Goal: Transaction & Acquisition: Purchase product/service

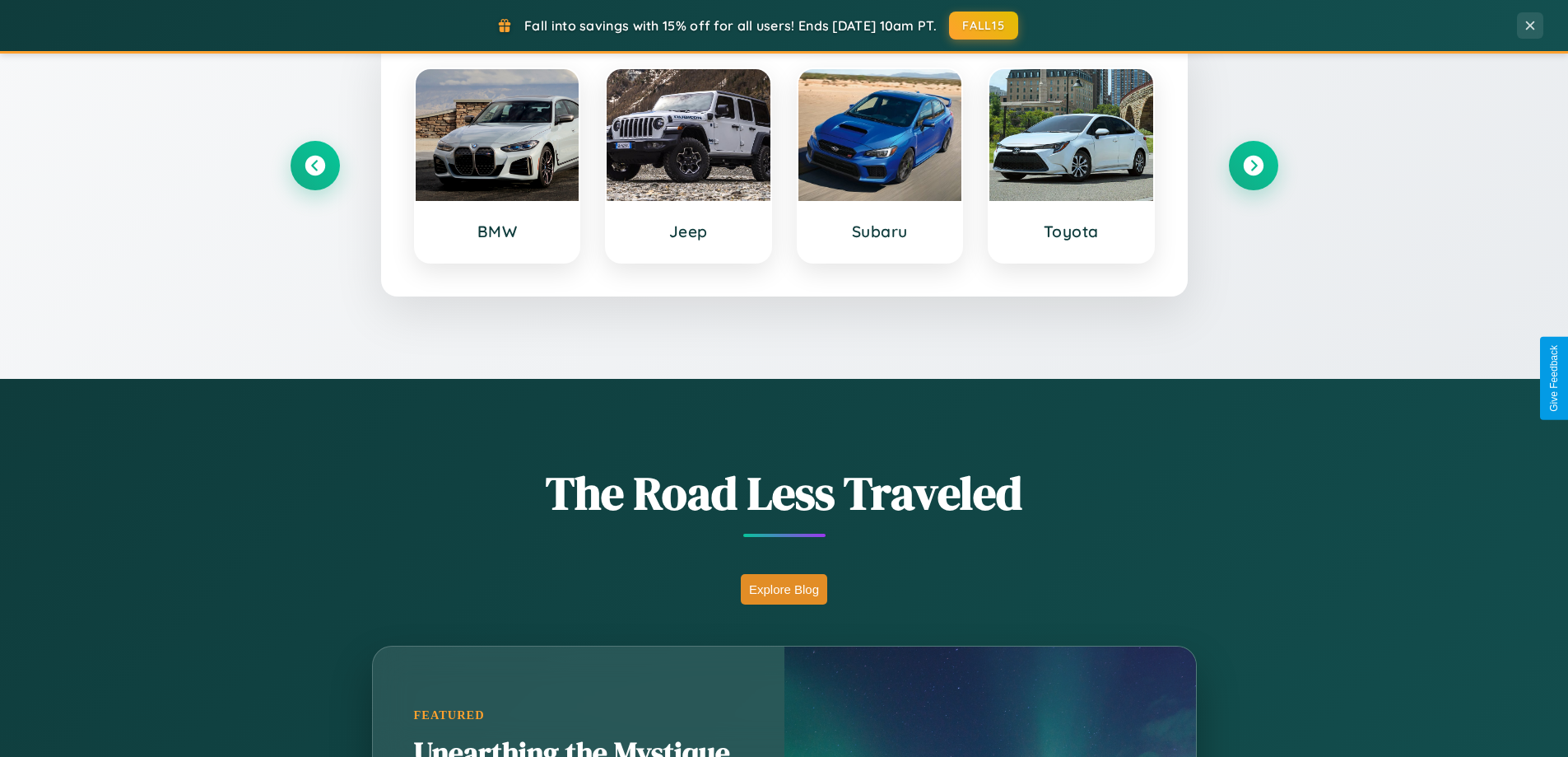
scroll to position [1134, 0]
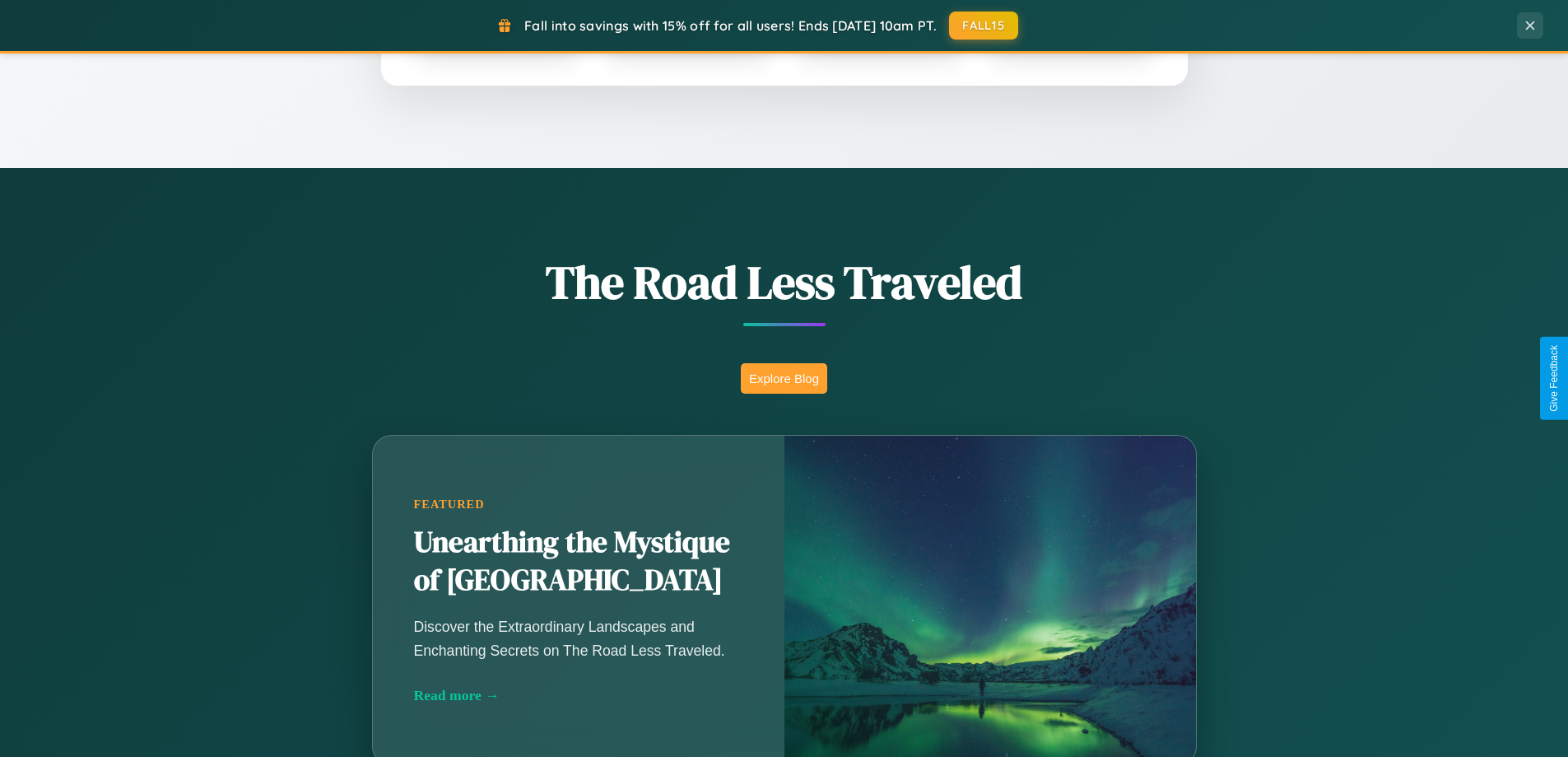
click at [784, 378] on button "Explore Blog" at bounding box center [784, 378] width 87 height 31
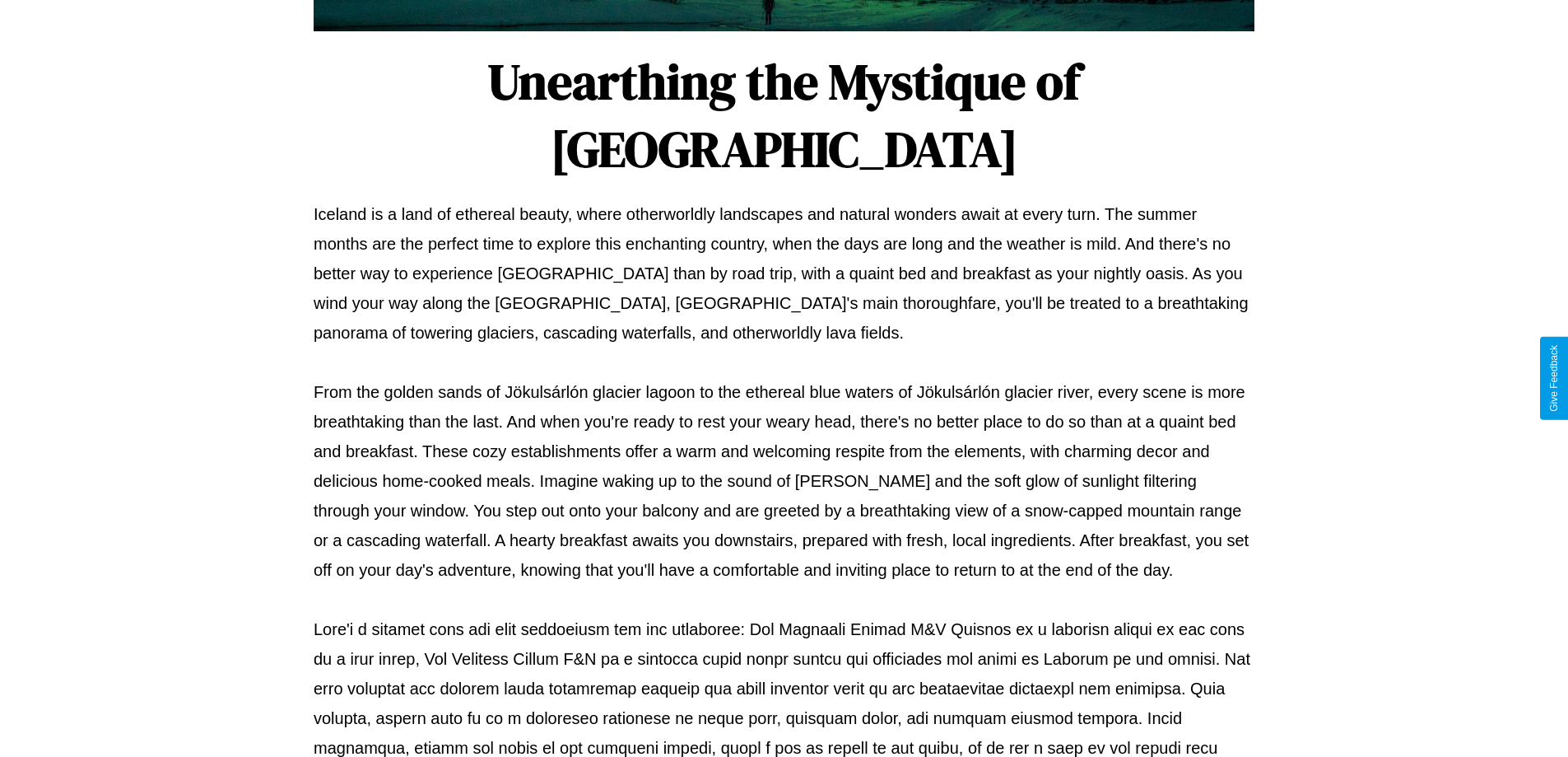
scroll to position [533, 0]
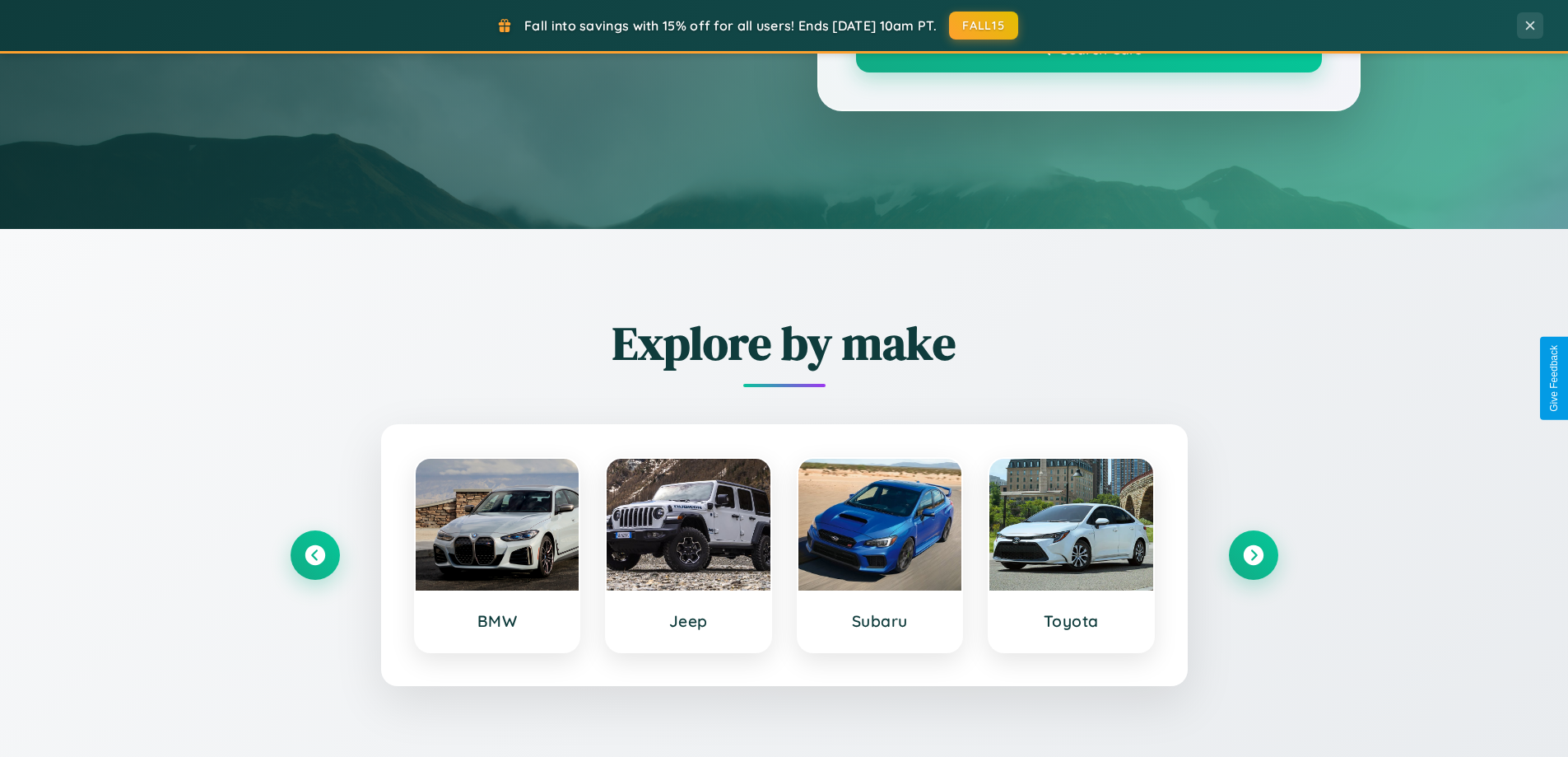
scroll to position [1134, 0]
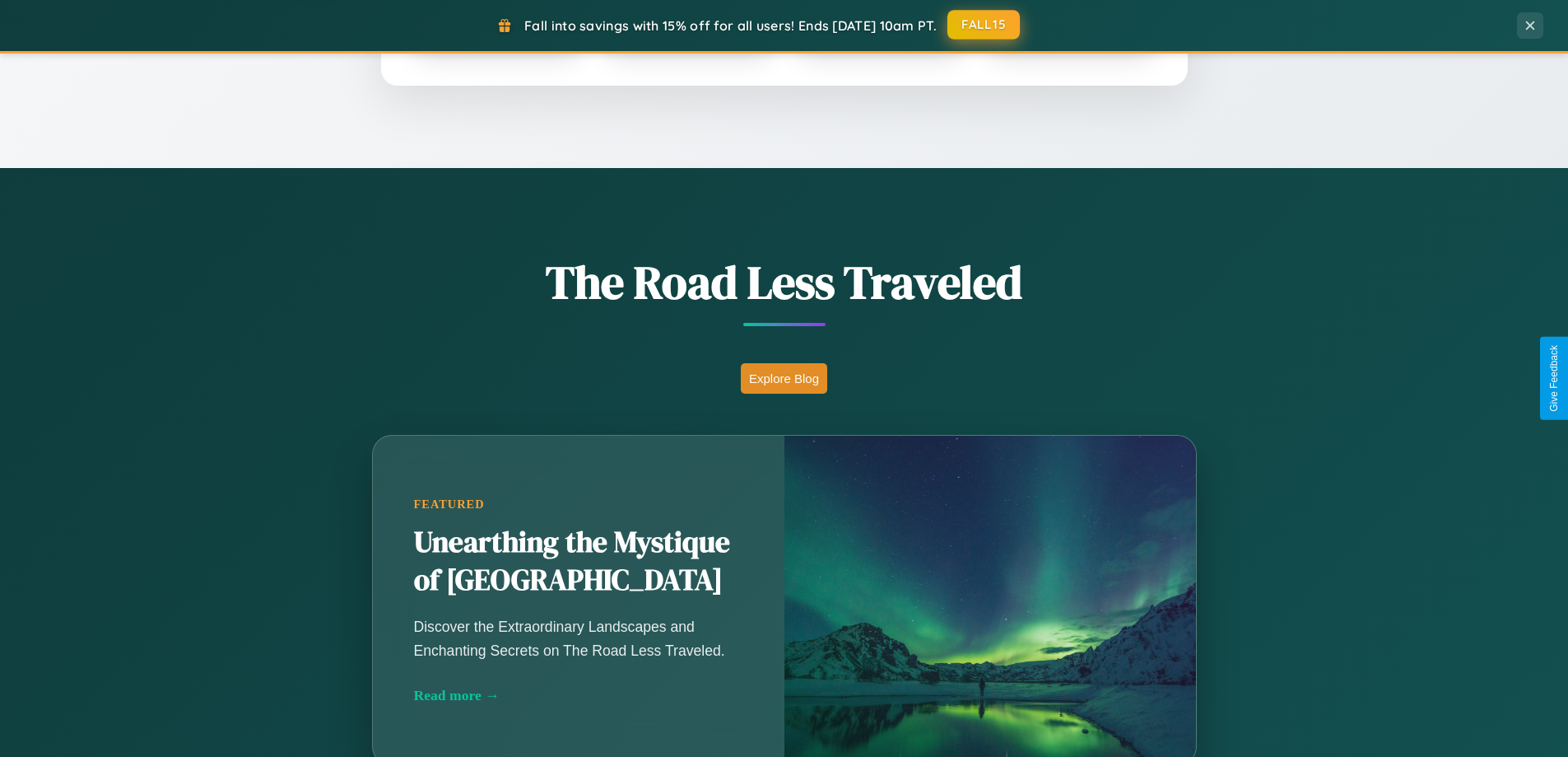
click at [984, 25] on button "FALL15" at bounding box center [983, 25] width 73 height 30
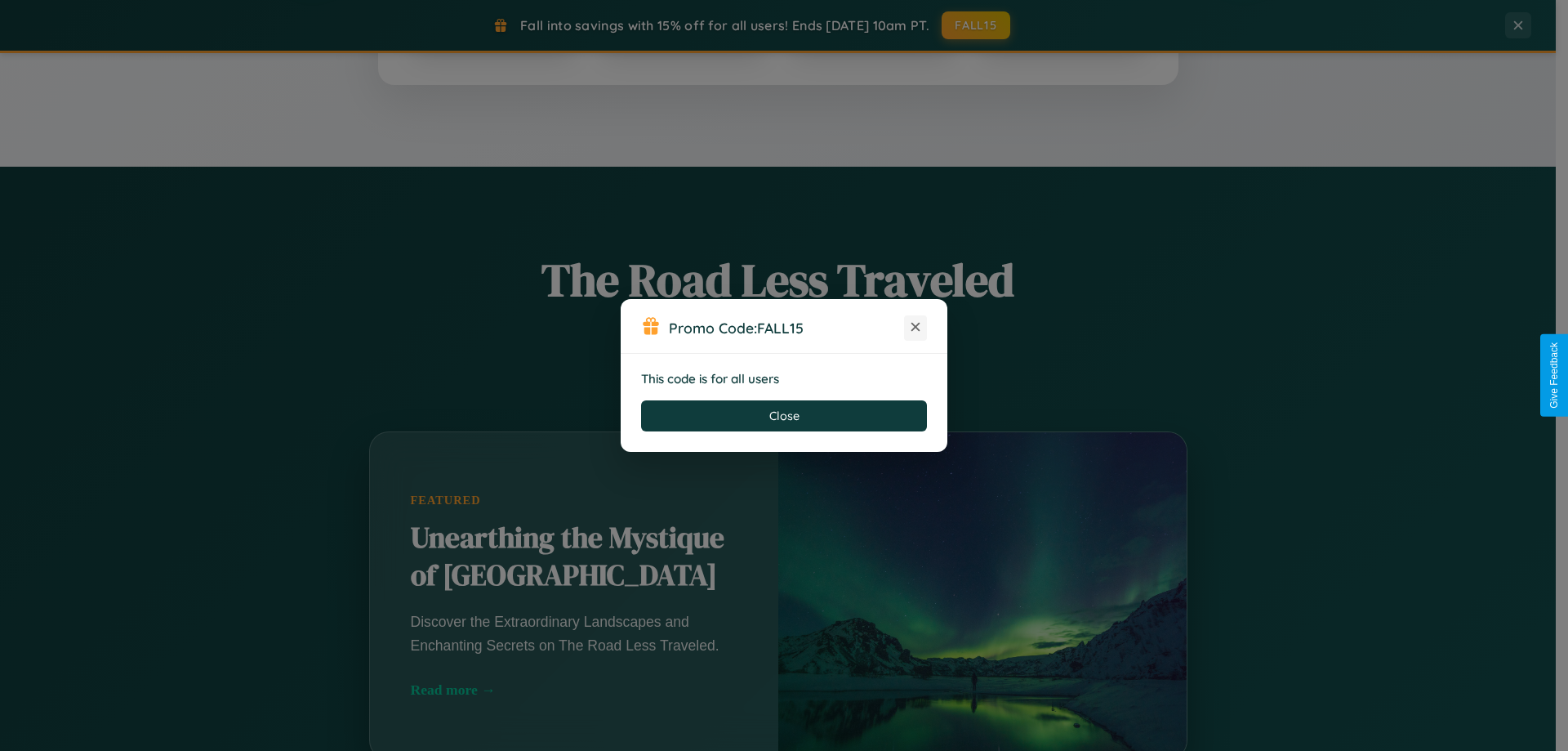
click at [915, 328] on icon at bounding box center [915, 327] width 16 height 16
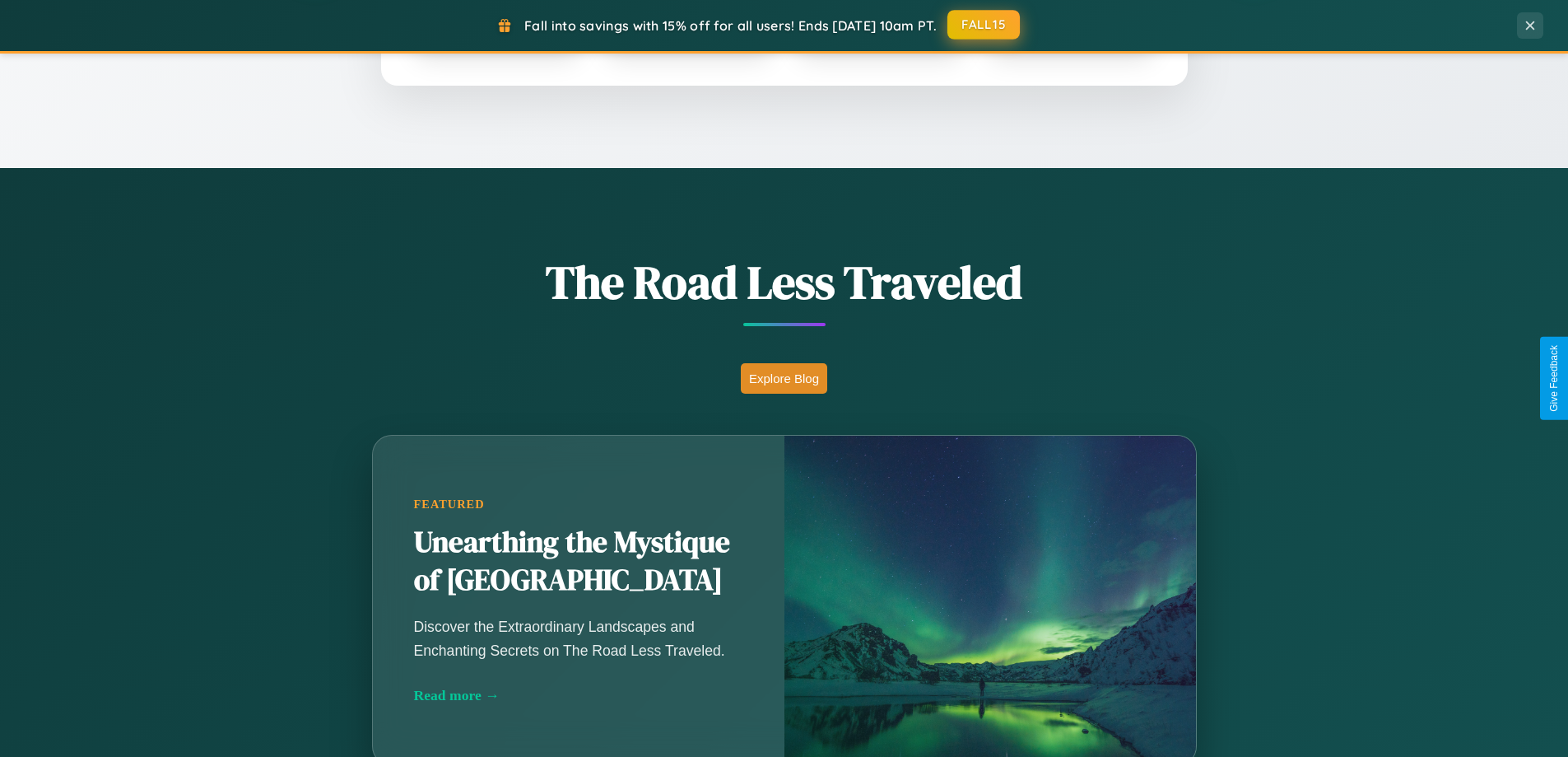
click at [984, 25] on button "FALL15" at bounding box center [983, 25] width 73 height 30
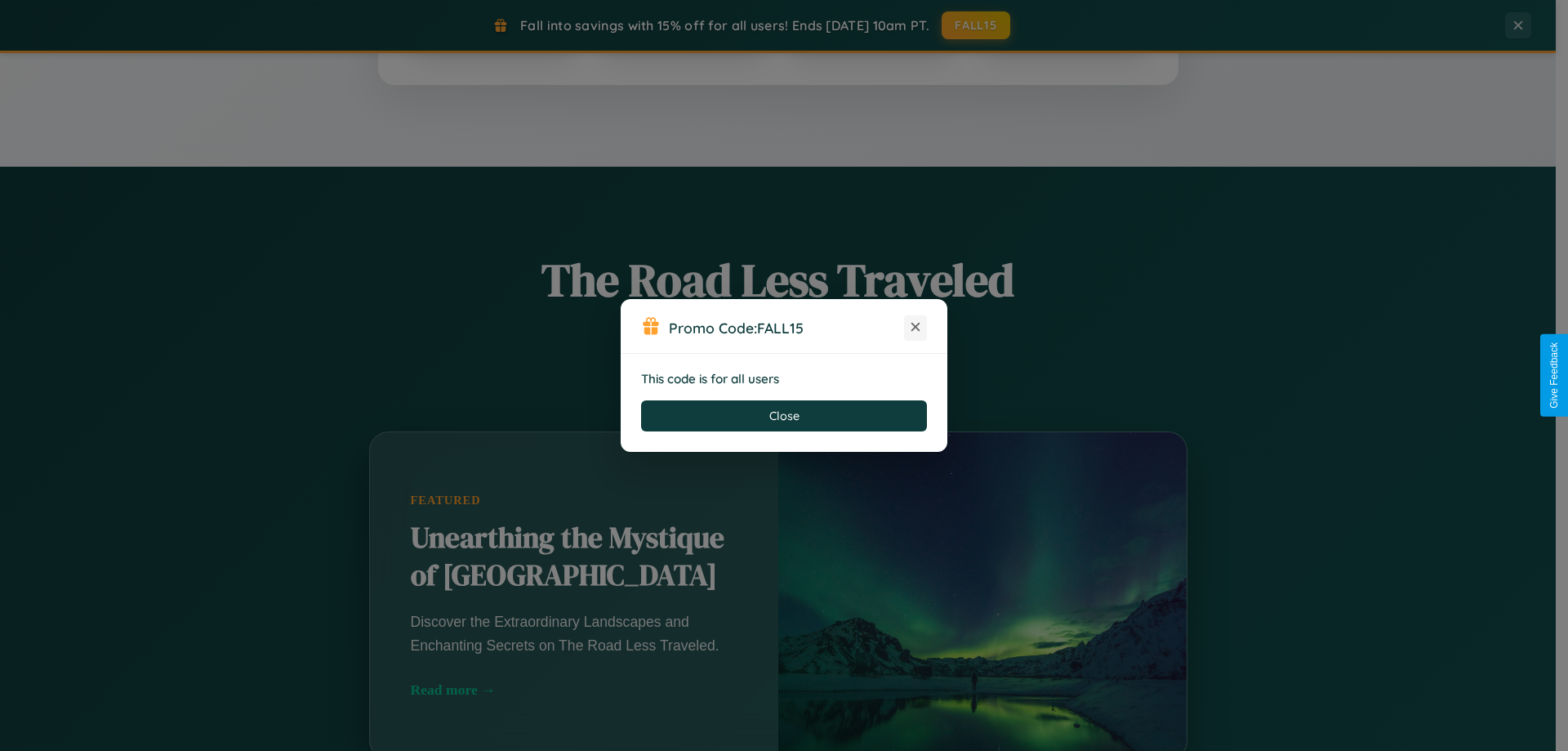
click at [915, 328] on icon at bounding box center [915, 327] width 16 height 16
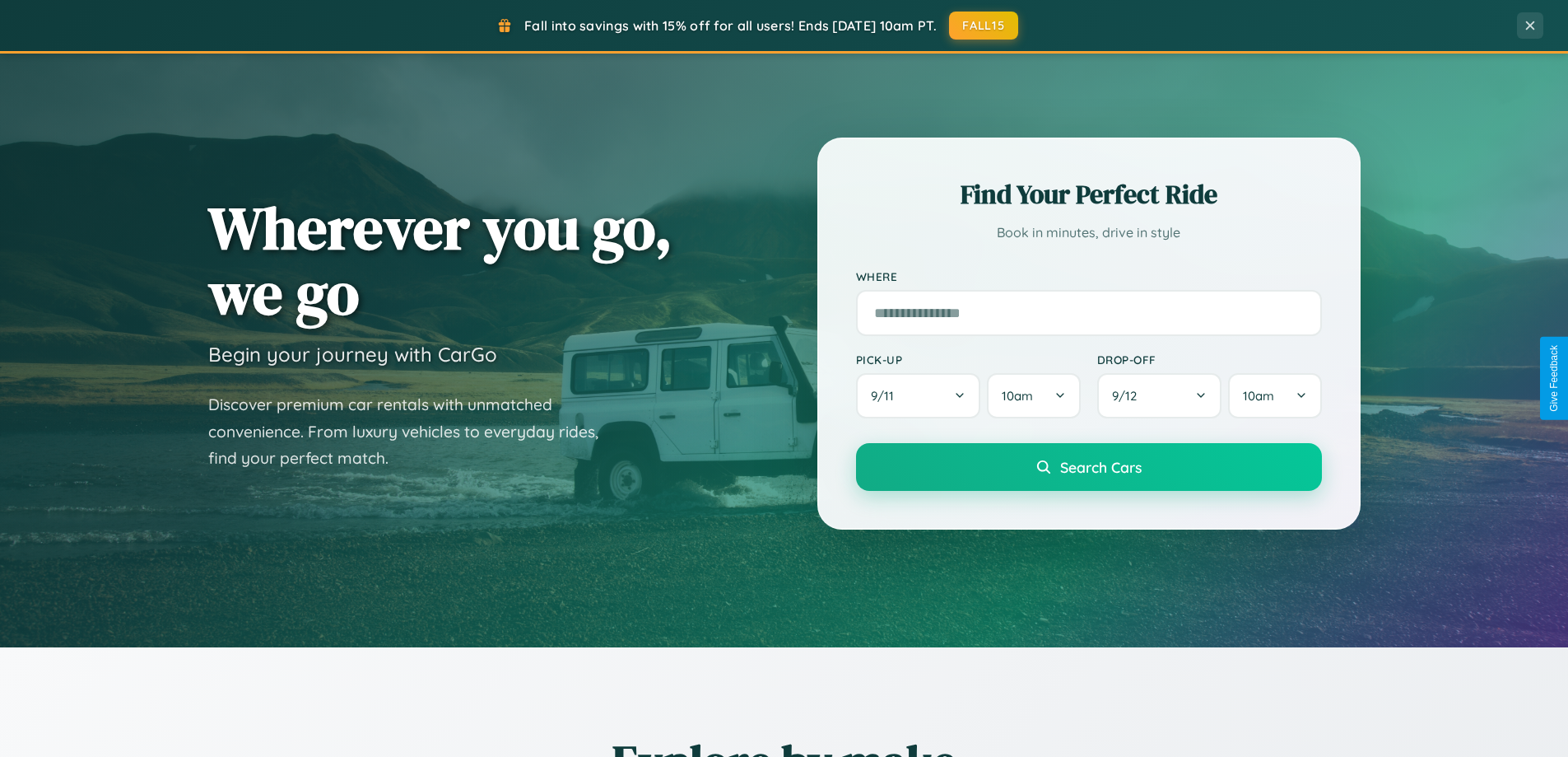
scroll to position [49, 0]
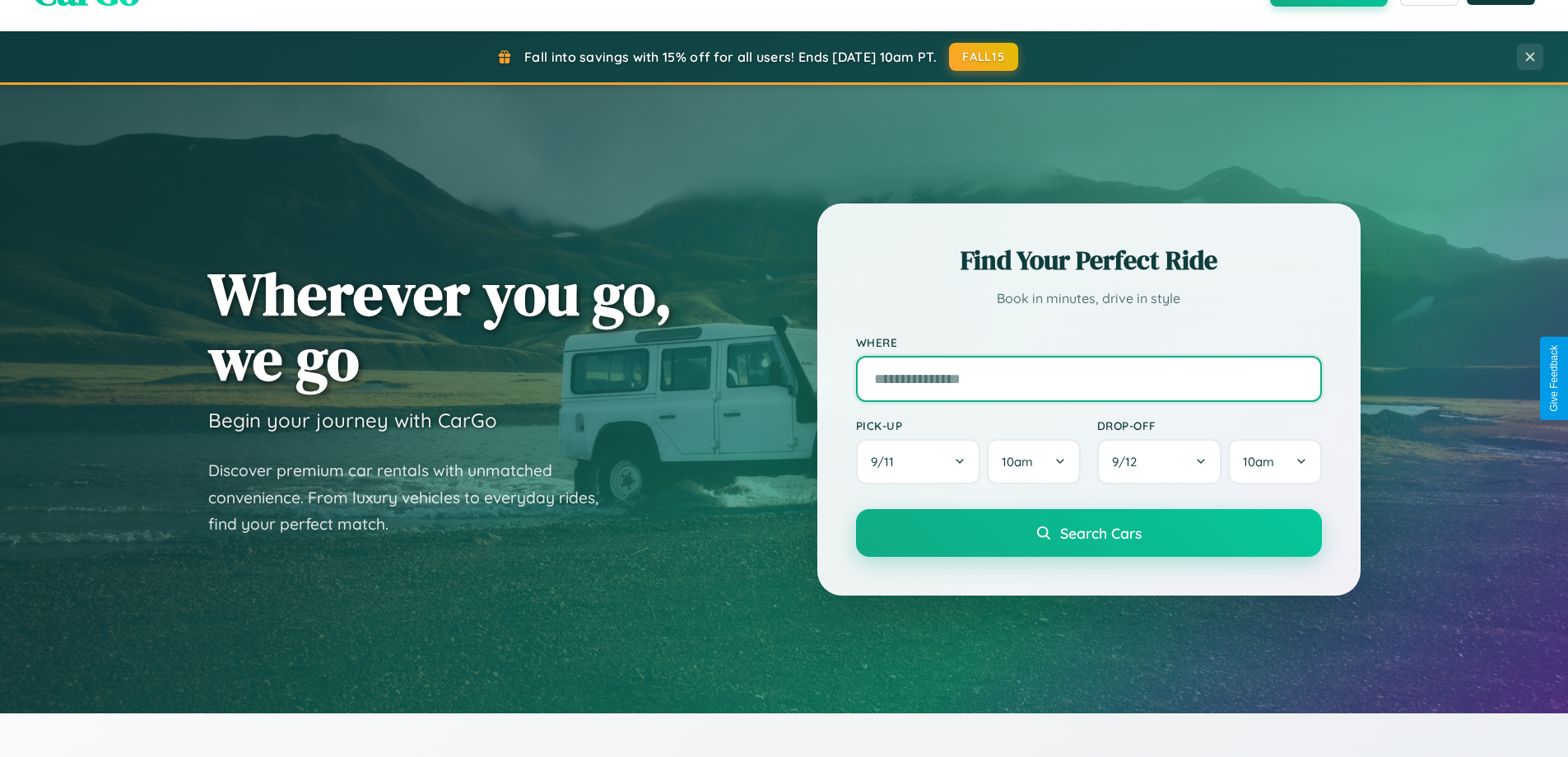
click at [1088, 378] on input "text" at bounding box center [1089, 378] width 466 height 46
type input "******"
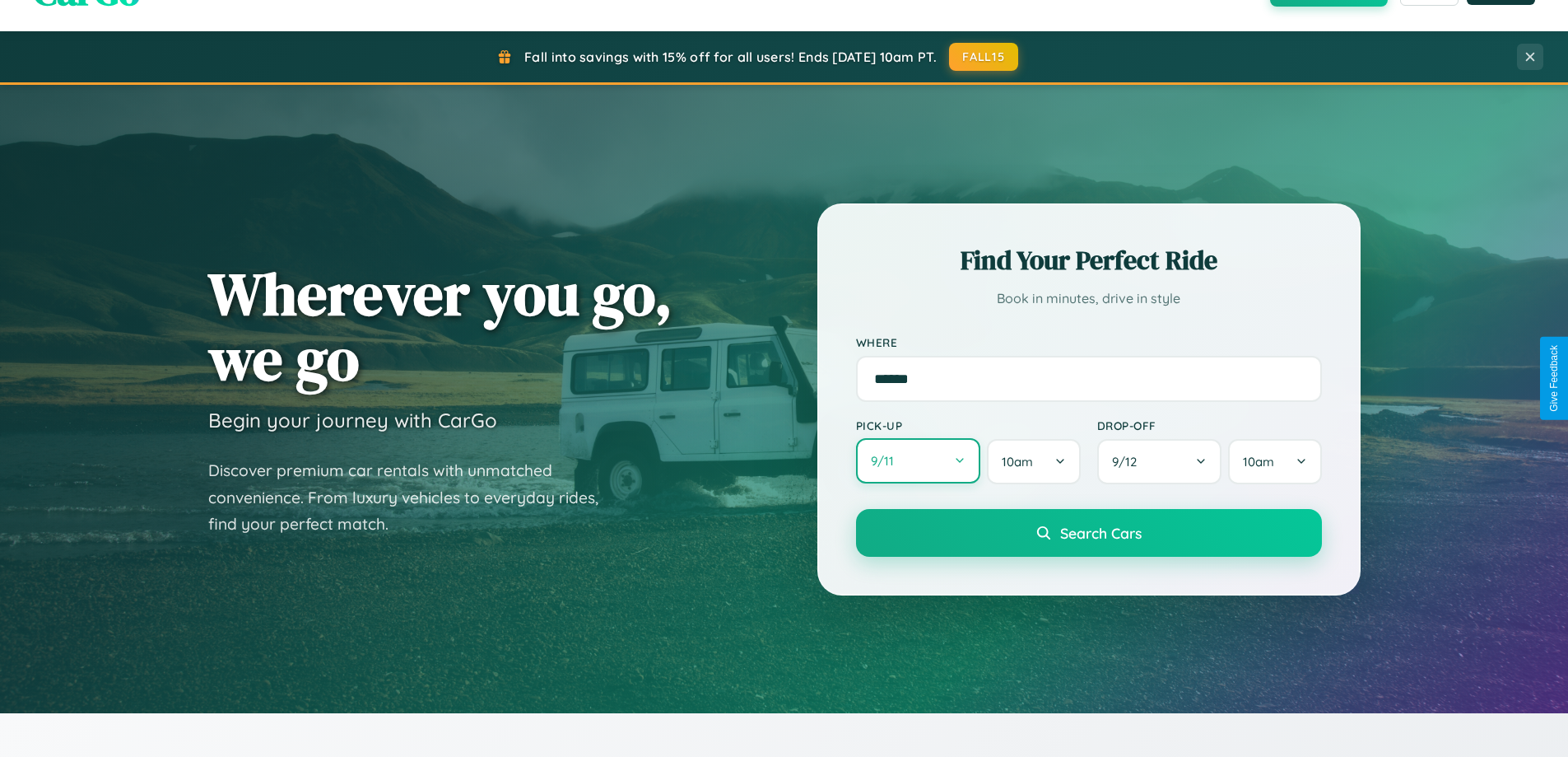
click at [917, 461] on button "9 / 11" at bounding box center [918, 460] width 125 height 45
select select "*"
select select "****"
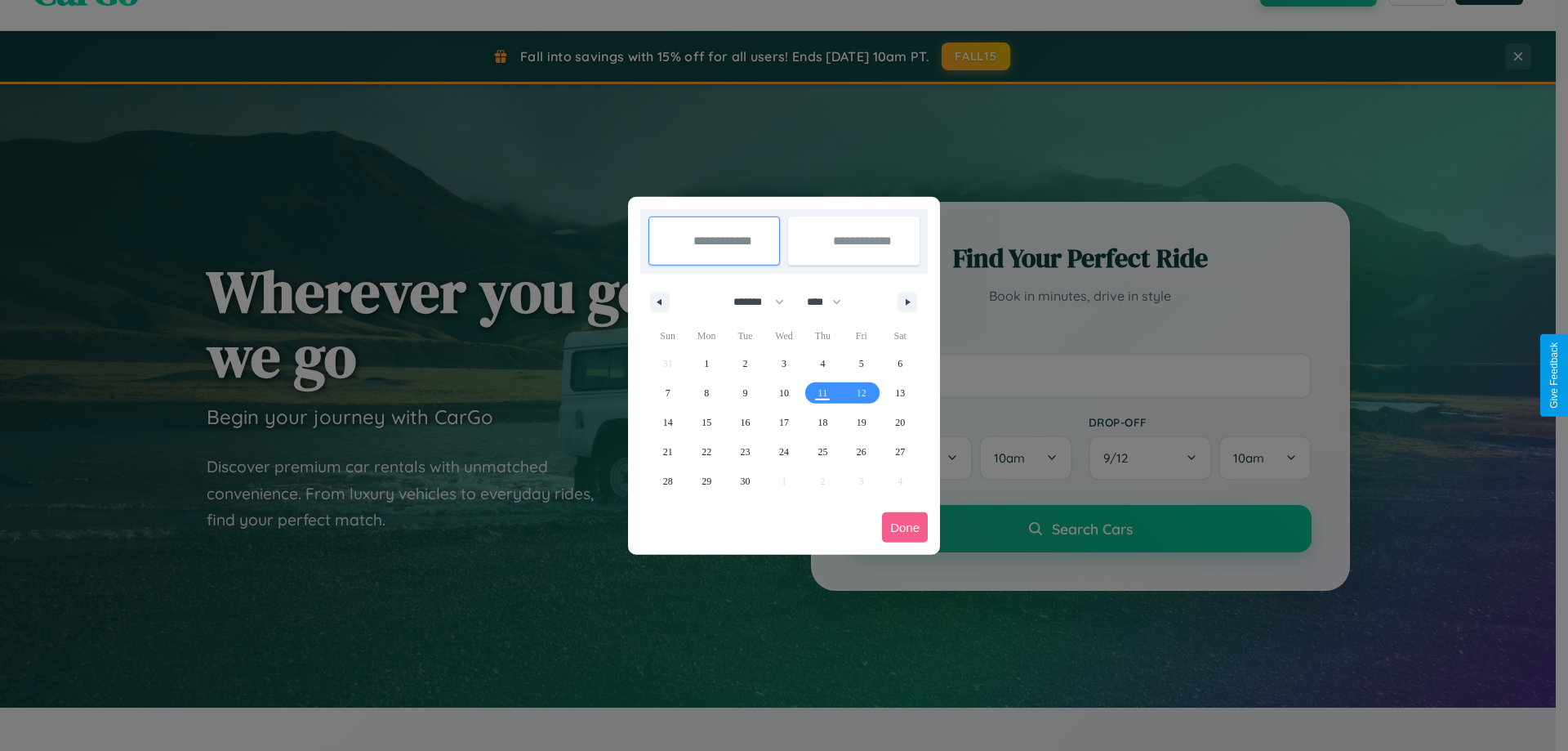
drag, startPoint x: 752, startPoint y: 301, endPoint x: 784, endPoint y: 328, distance: 41.9
click at [752, 301] on select "******* ******** ***** ***** *** **** **** ****** ********* ******* ******** **…" at bounding box center [756, 301] width 69 height 27
select select "*"
click at [784, 363] on span "1" at bounding box center [784, 364] width 5 height 30
type input "**********"
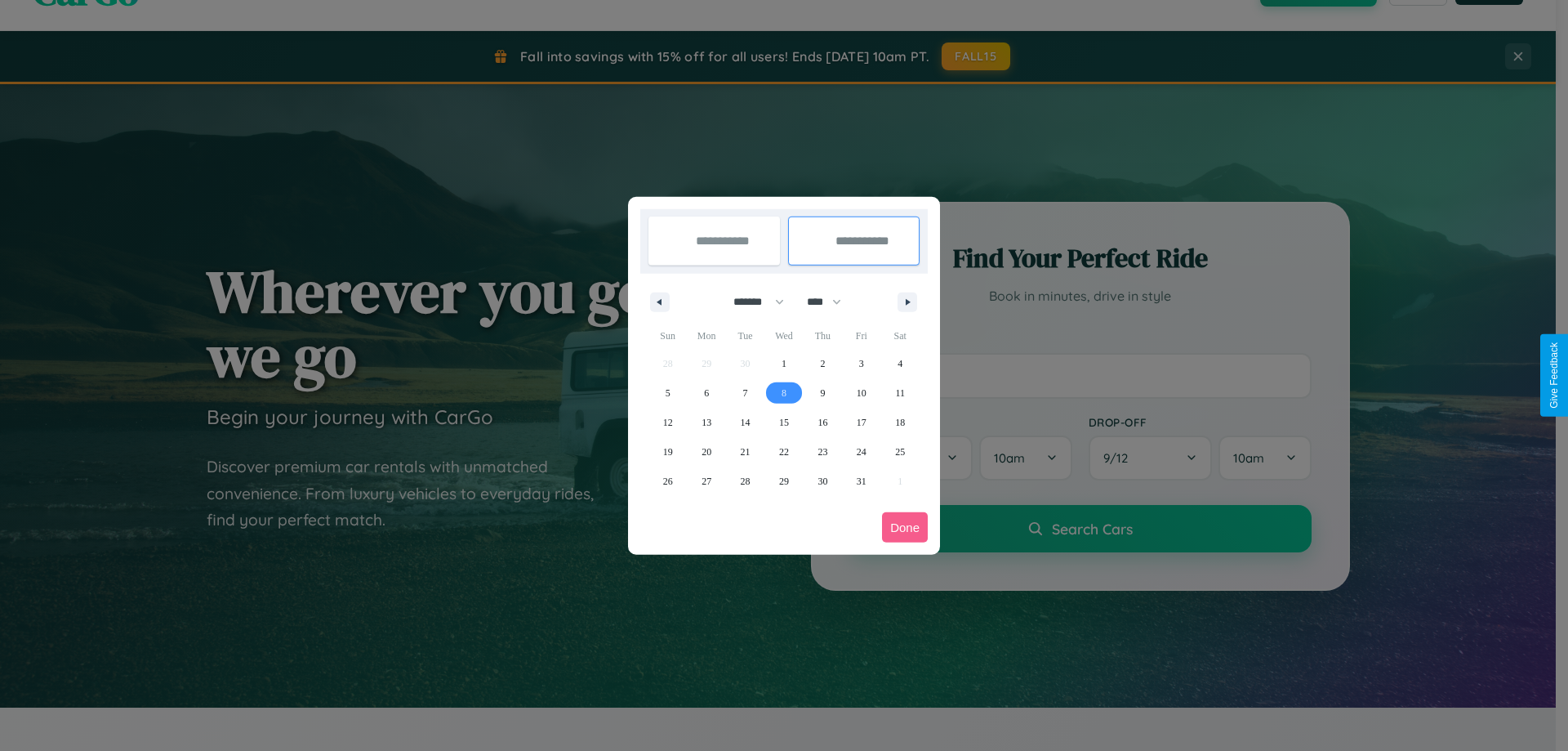
click at [784, 392] on span "8" at bounding box center [784, 393] width 5 height 30
type input "**********"
click at [905, 527] on button "Done" at bounding box center [905, 527] width 46 height 31
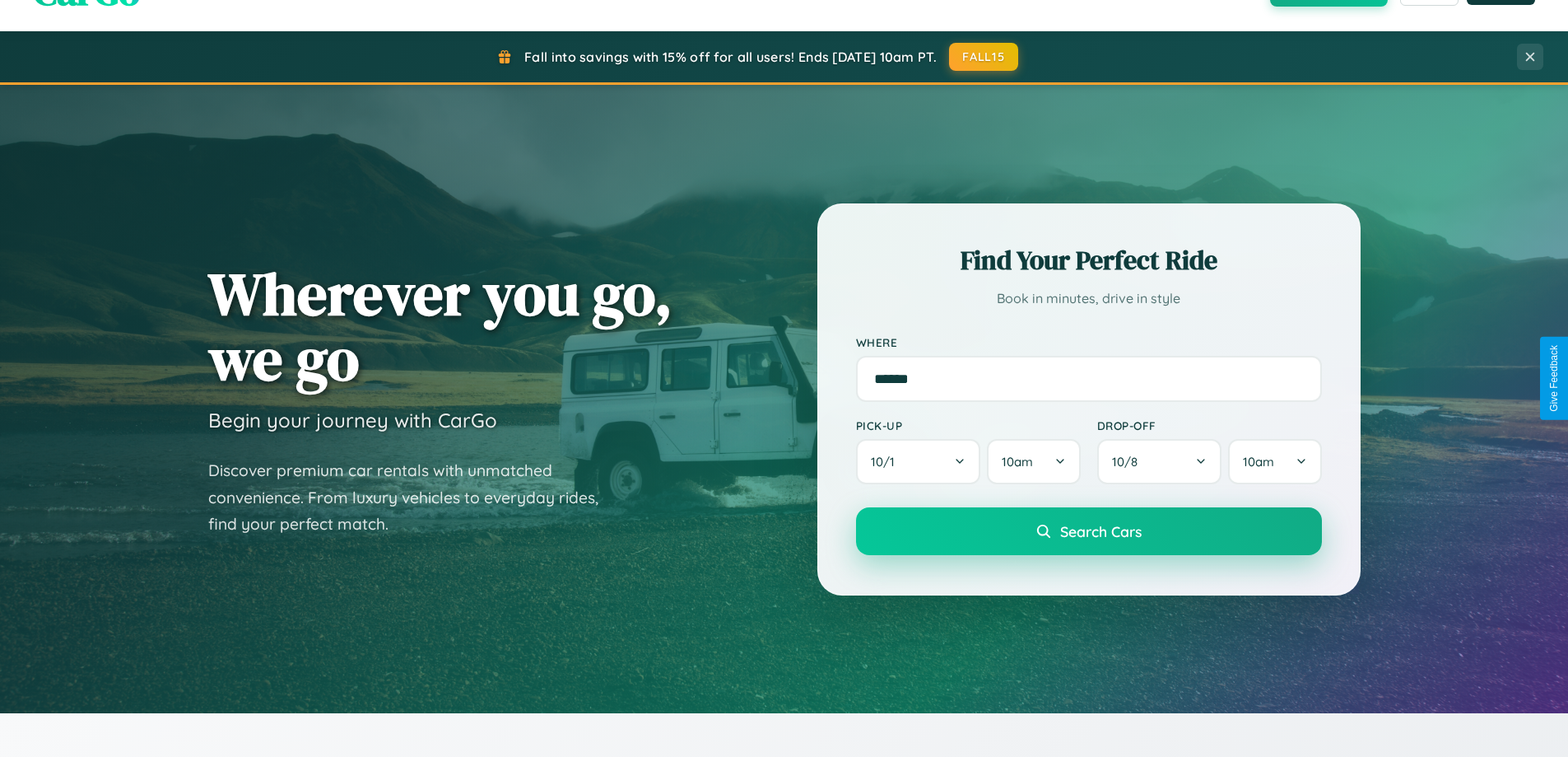
click at [1088, 531] on span "Search Cars" at bounding box center [1101, 531] width 82 height 18
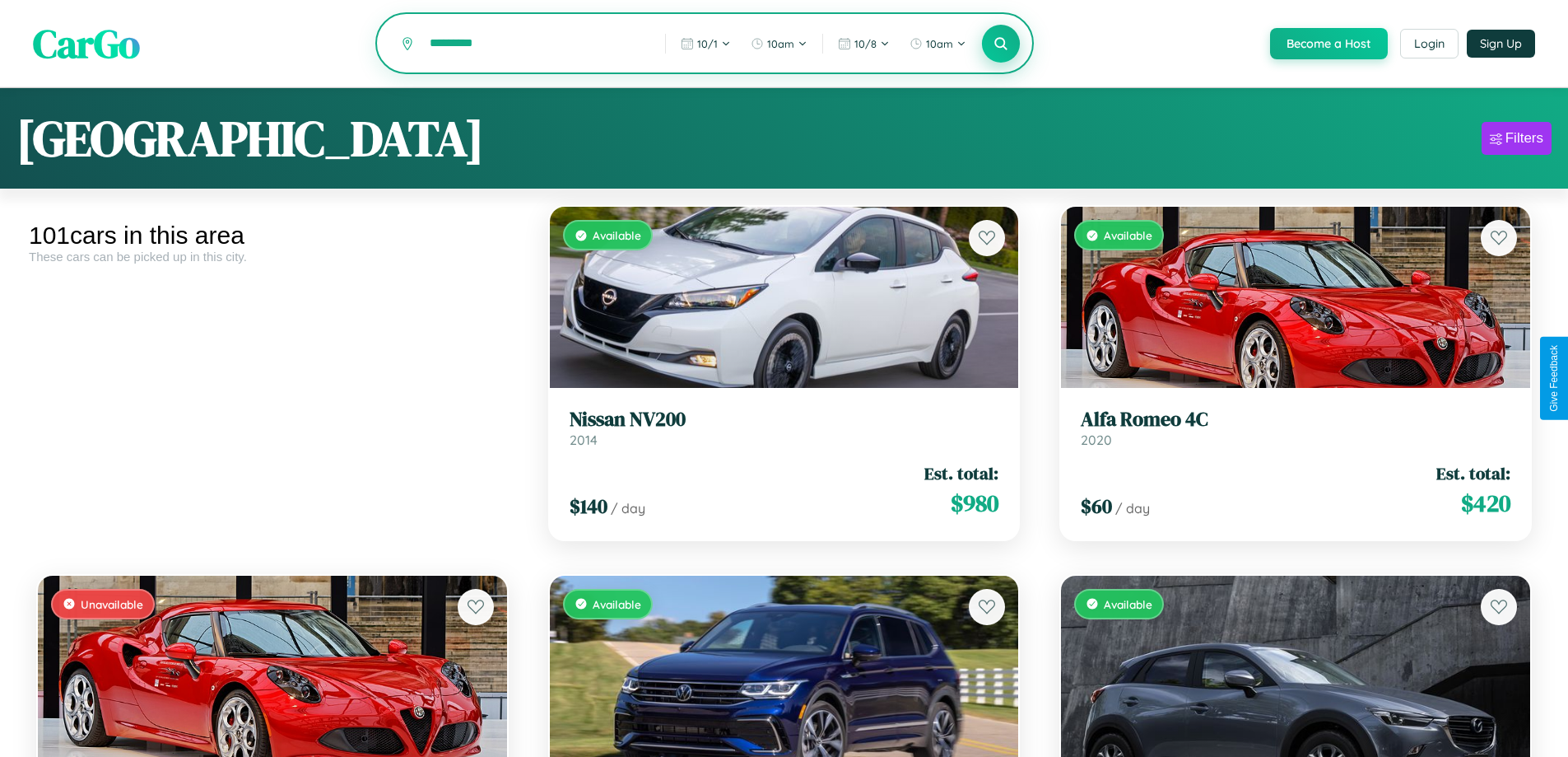
type input "*********"
click at [1000, 45] on icon at bounding box center [1001, 43] width 16 height 16
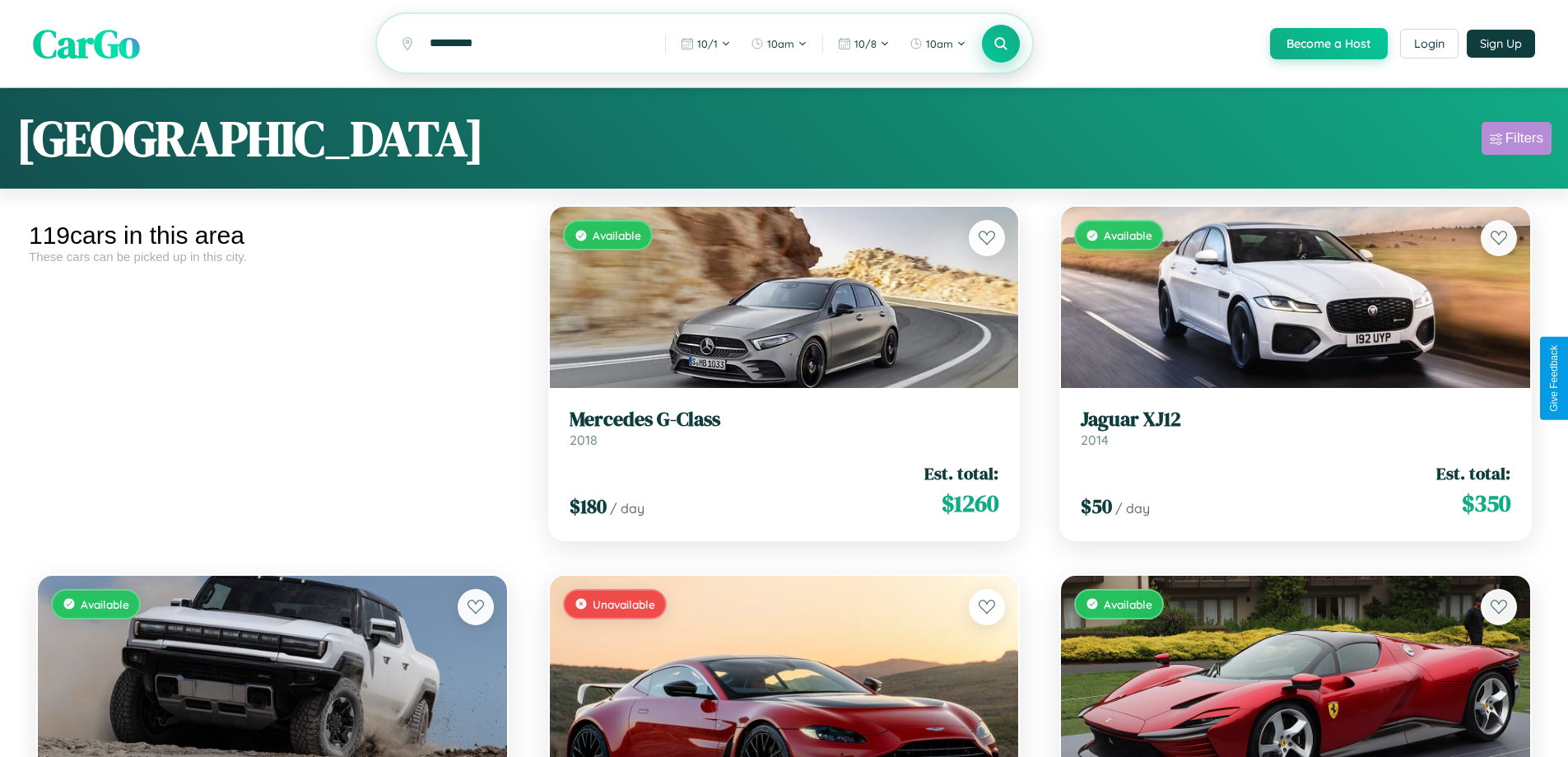
click at [1516, 141] on div "Filters" at bounding box center [1524, 138] width 38 height 16
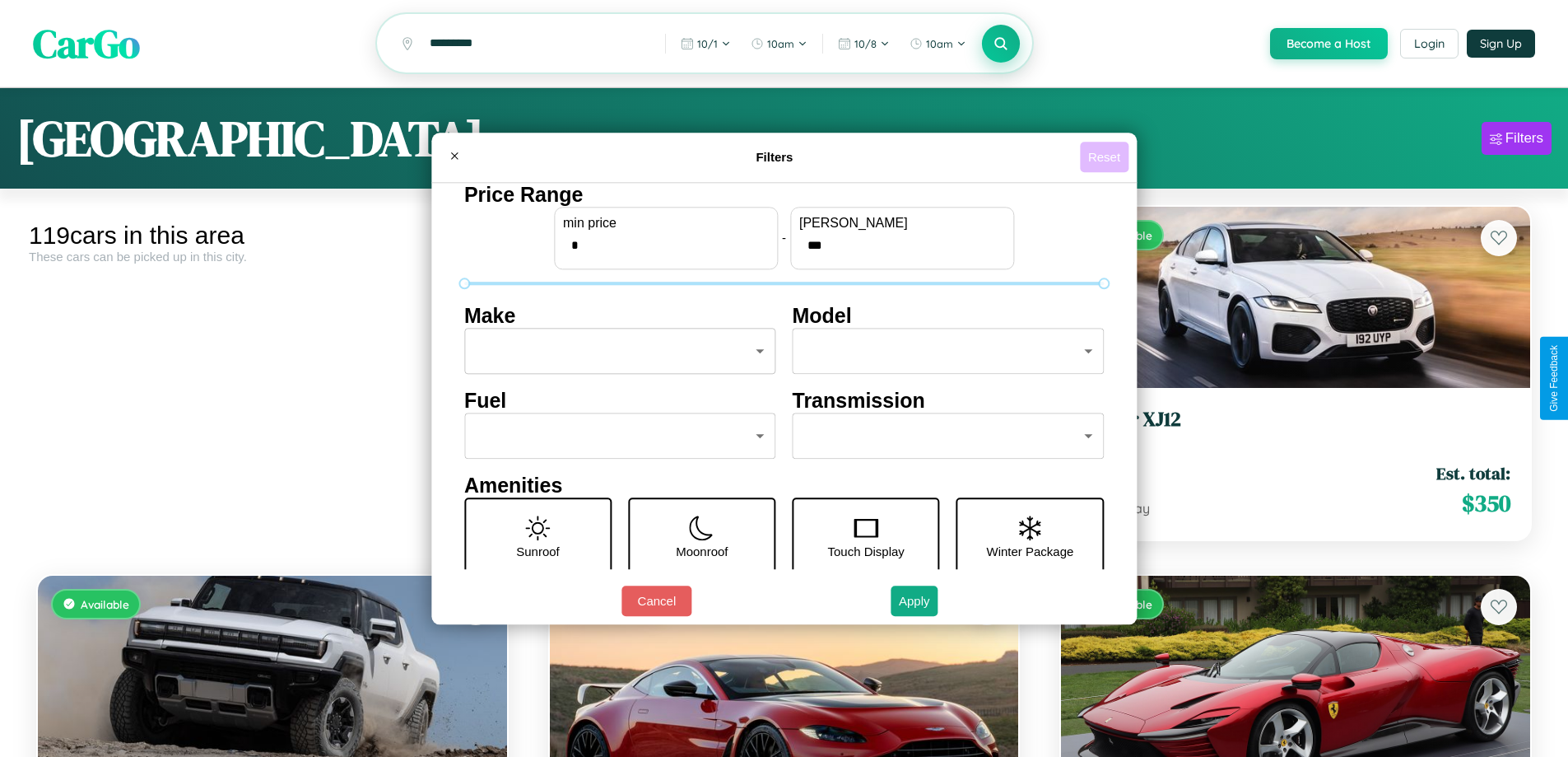
click at [1106, 157] on button "Reset" at bounding box center [1104, 157] width 49 height 31
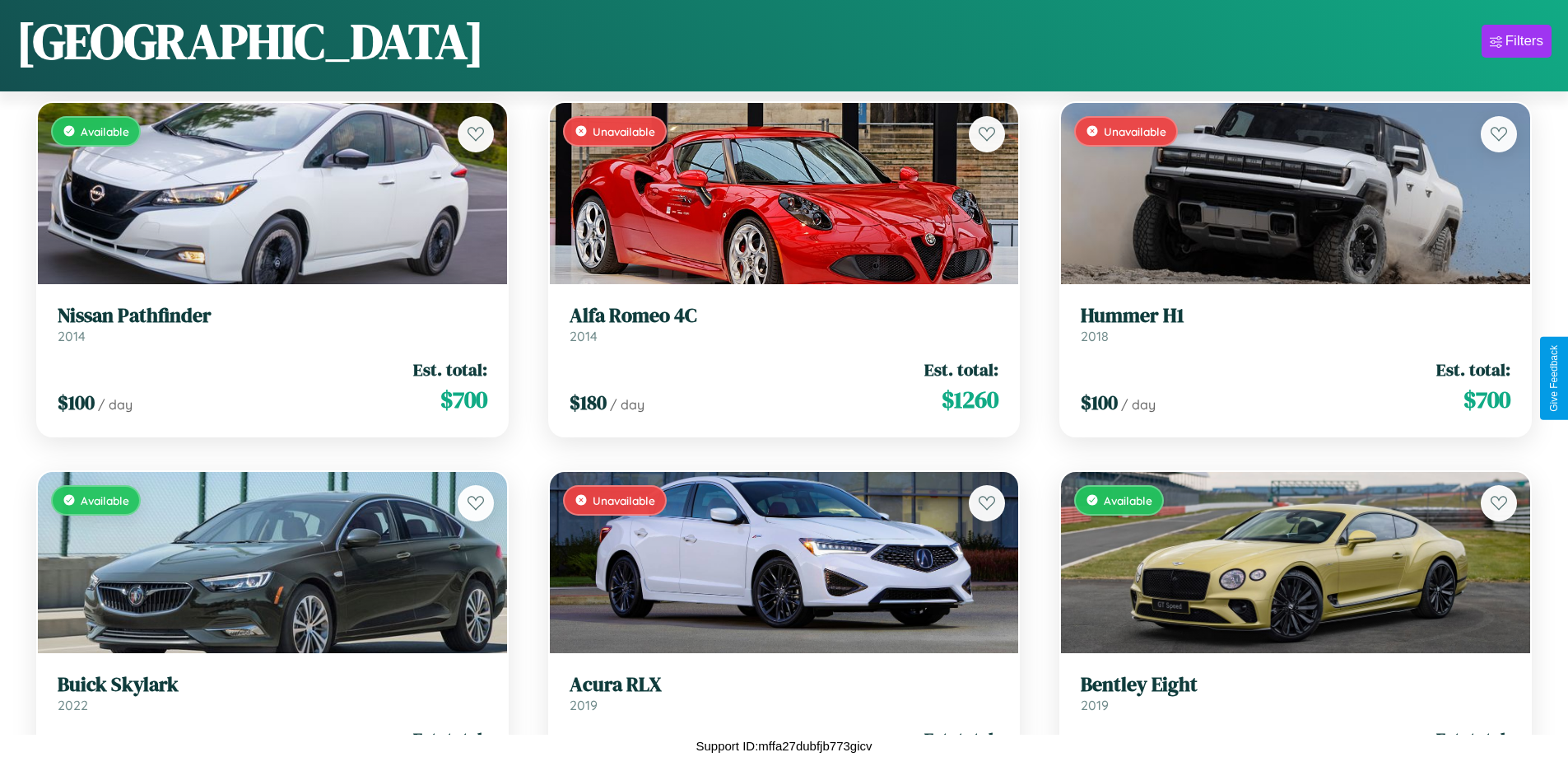
scroll to position [3182, 0]
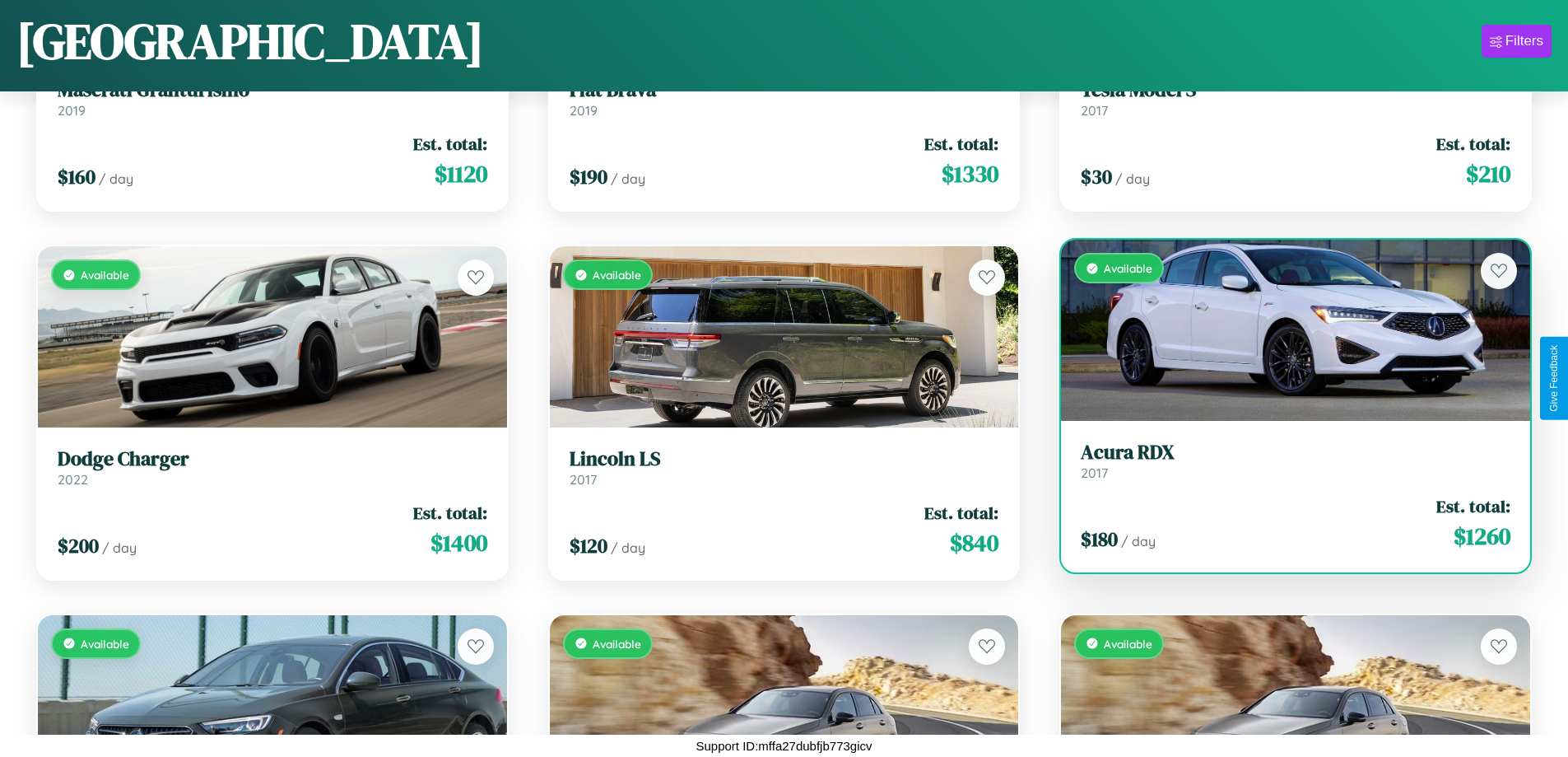
click at [1285, 463] on h3 "Acura RDX" at bounding box center [1296, 452] width 429 height 24
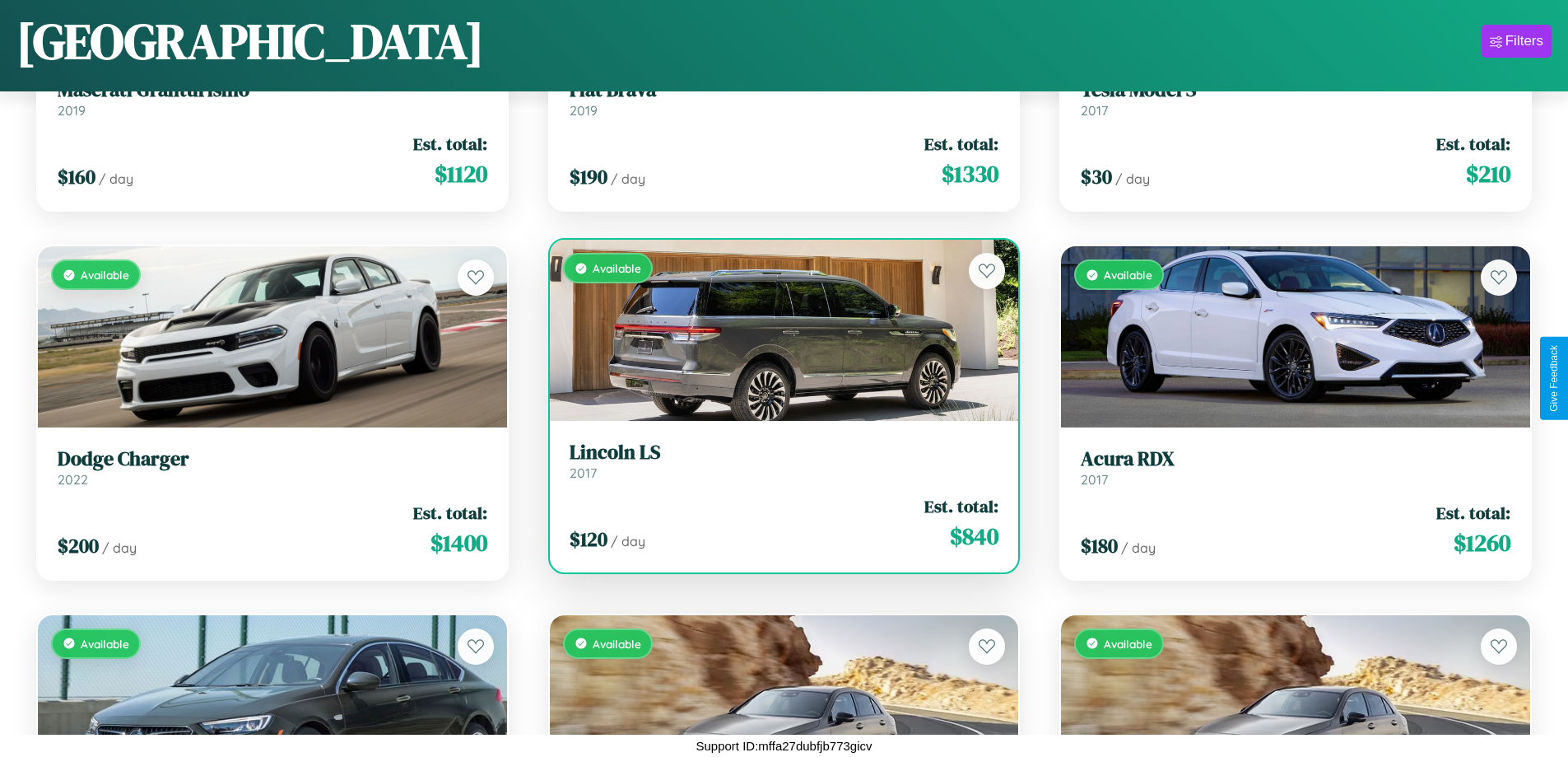
scroll to position [5763, 0]
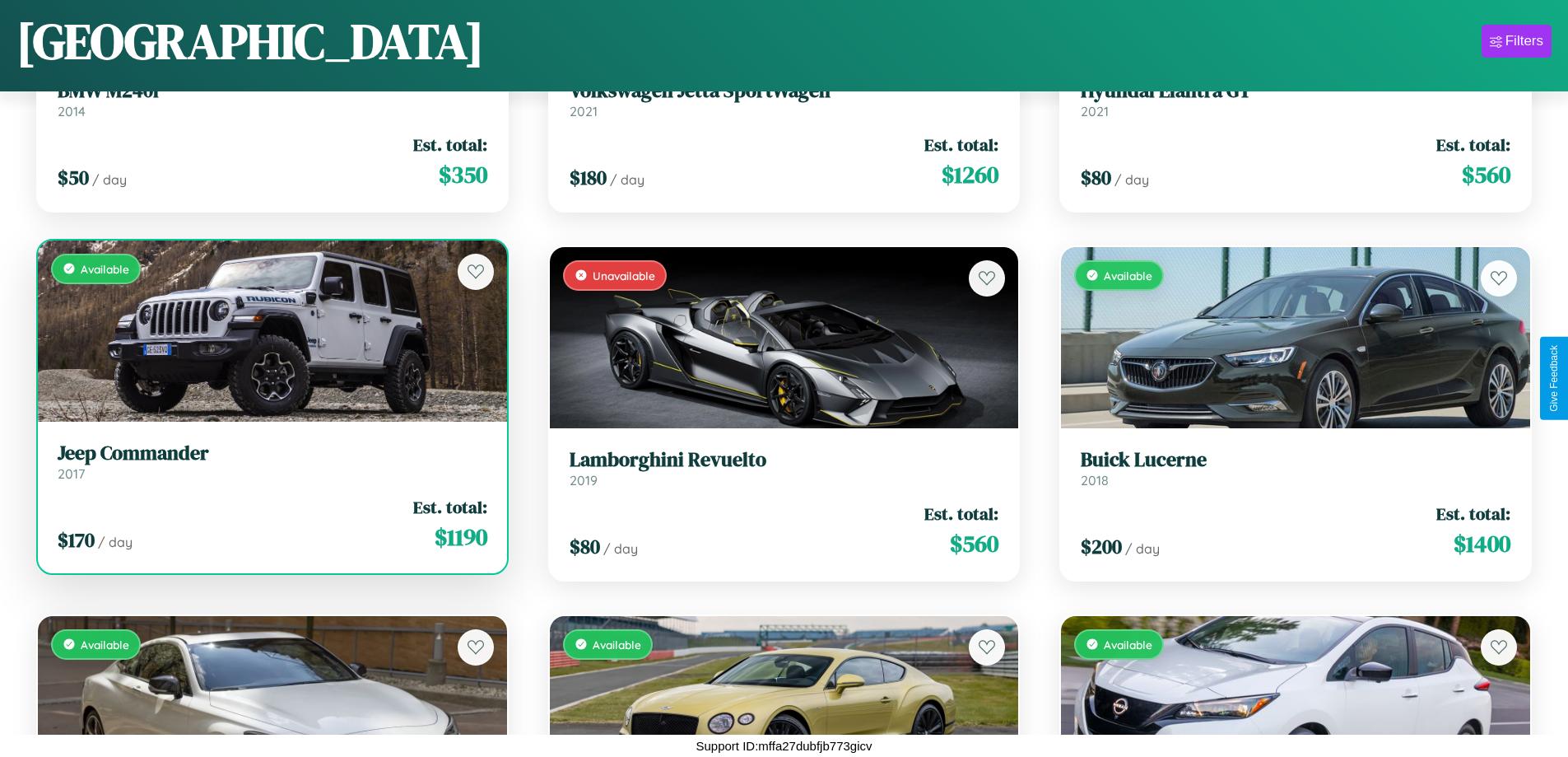
click at [269, 461] on h3 "Jeep Commander" at bounding box center [272, 453] width 429 height 24
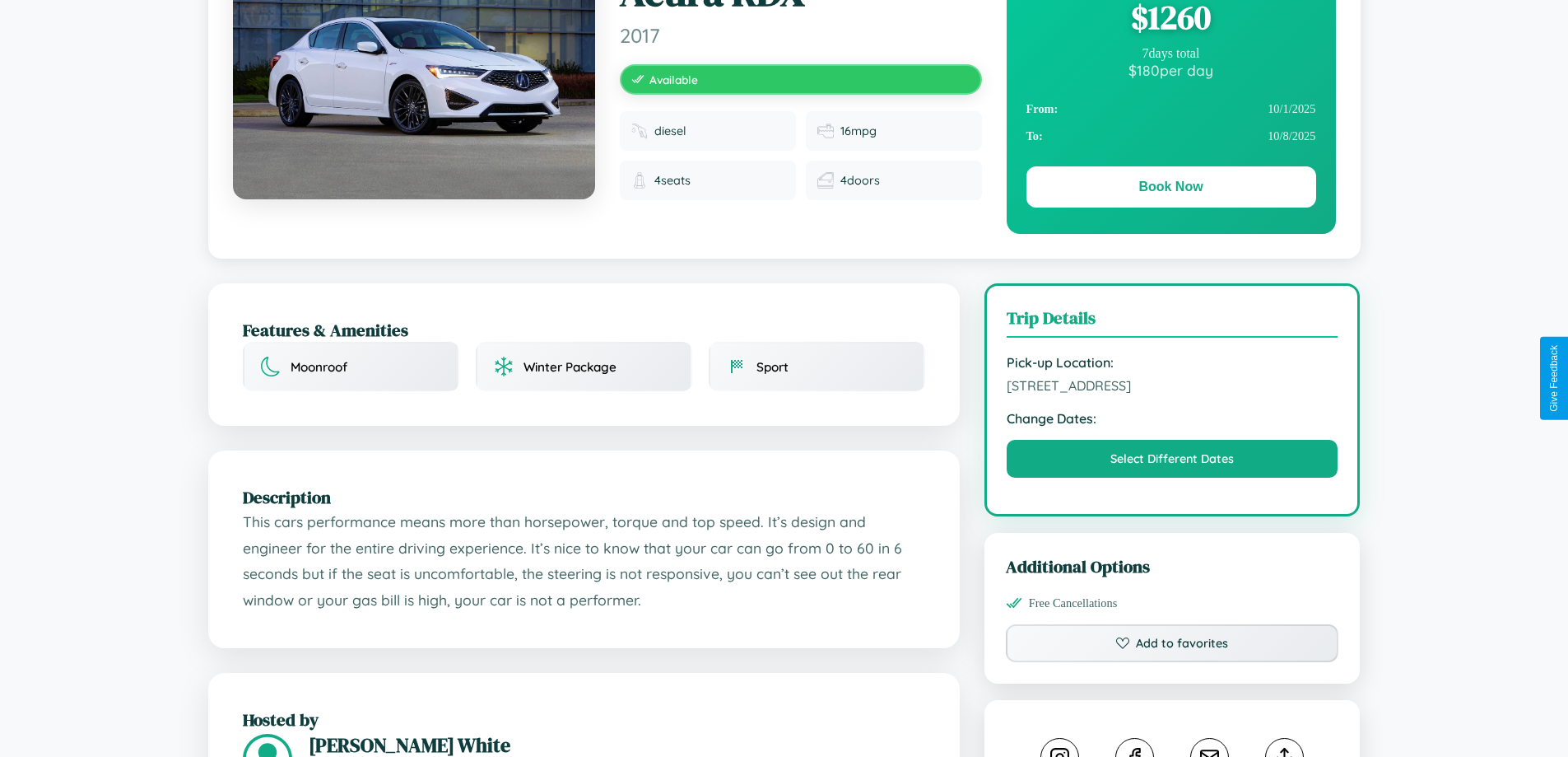
scroll to position [170, 0]
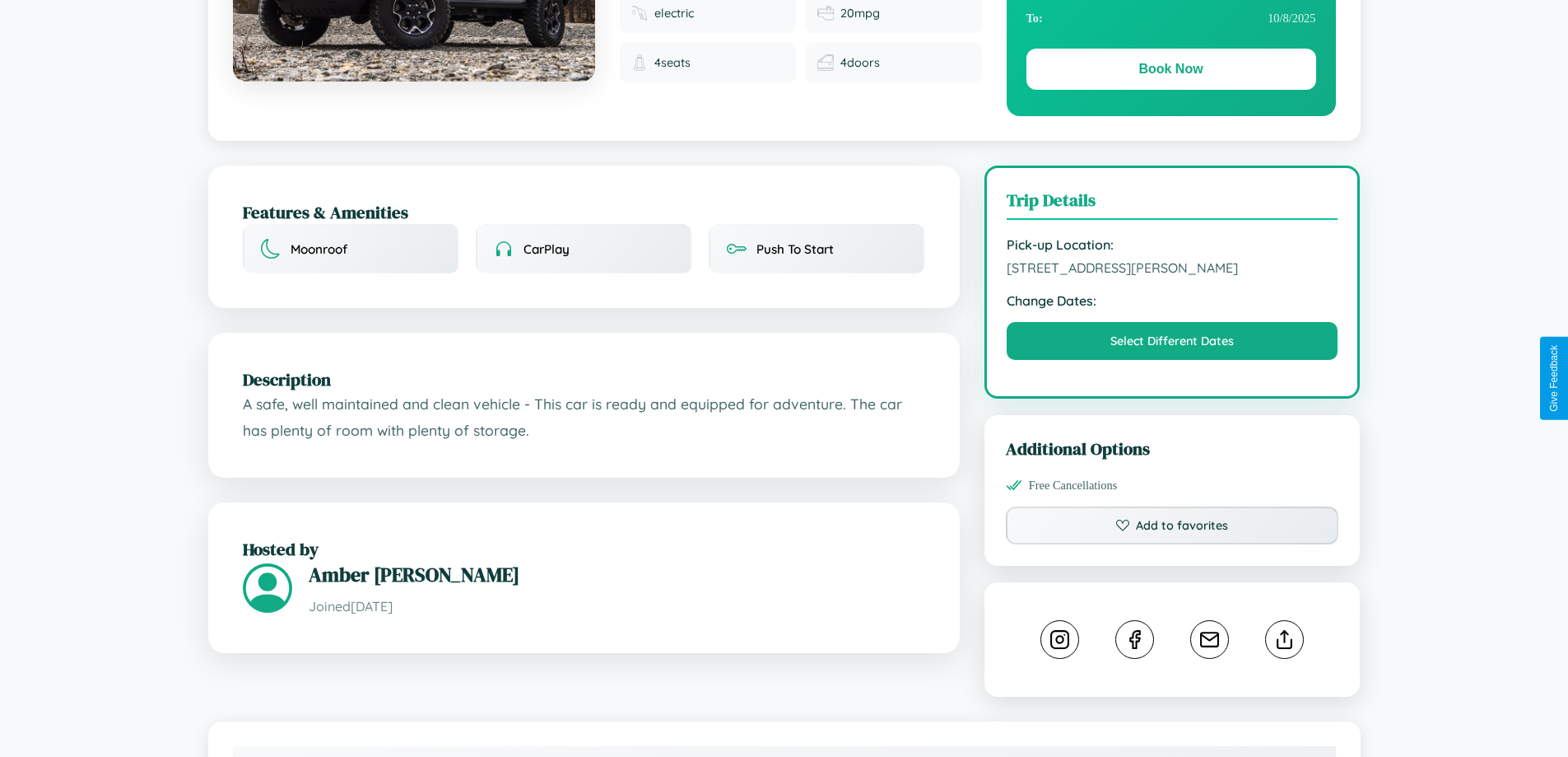
scroll to position [541, 0]
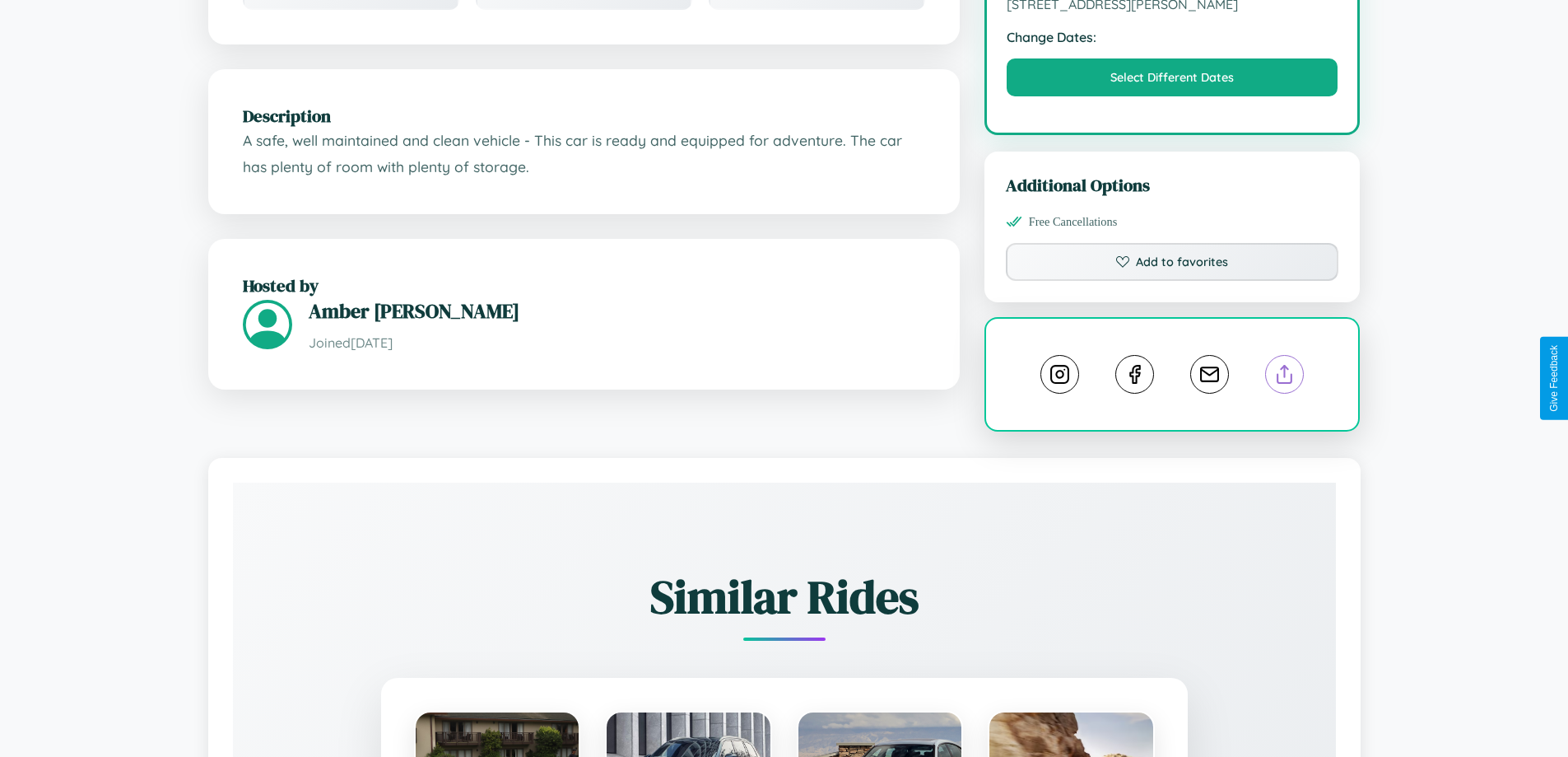
click at [1285, 377] on line at bounding box center [1285, 372] width 0 height 12
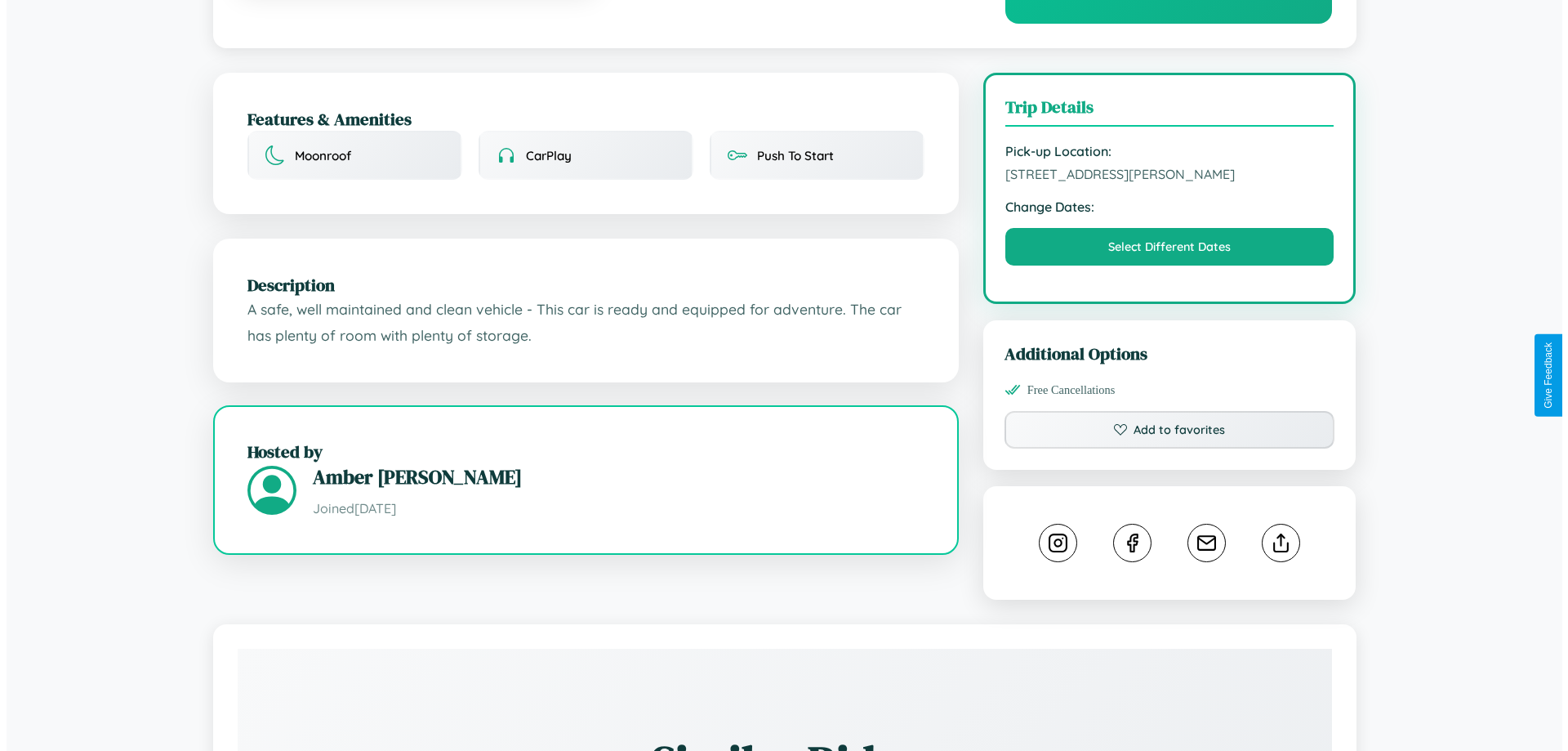
scroll to position [0, 0]
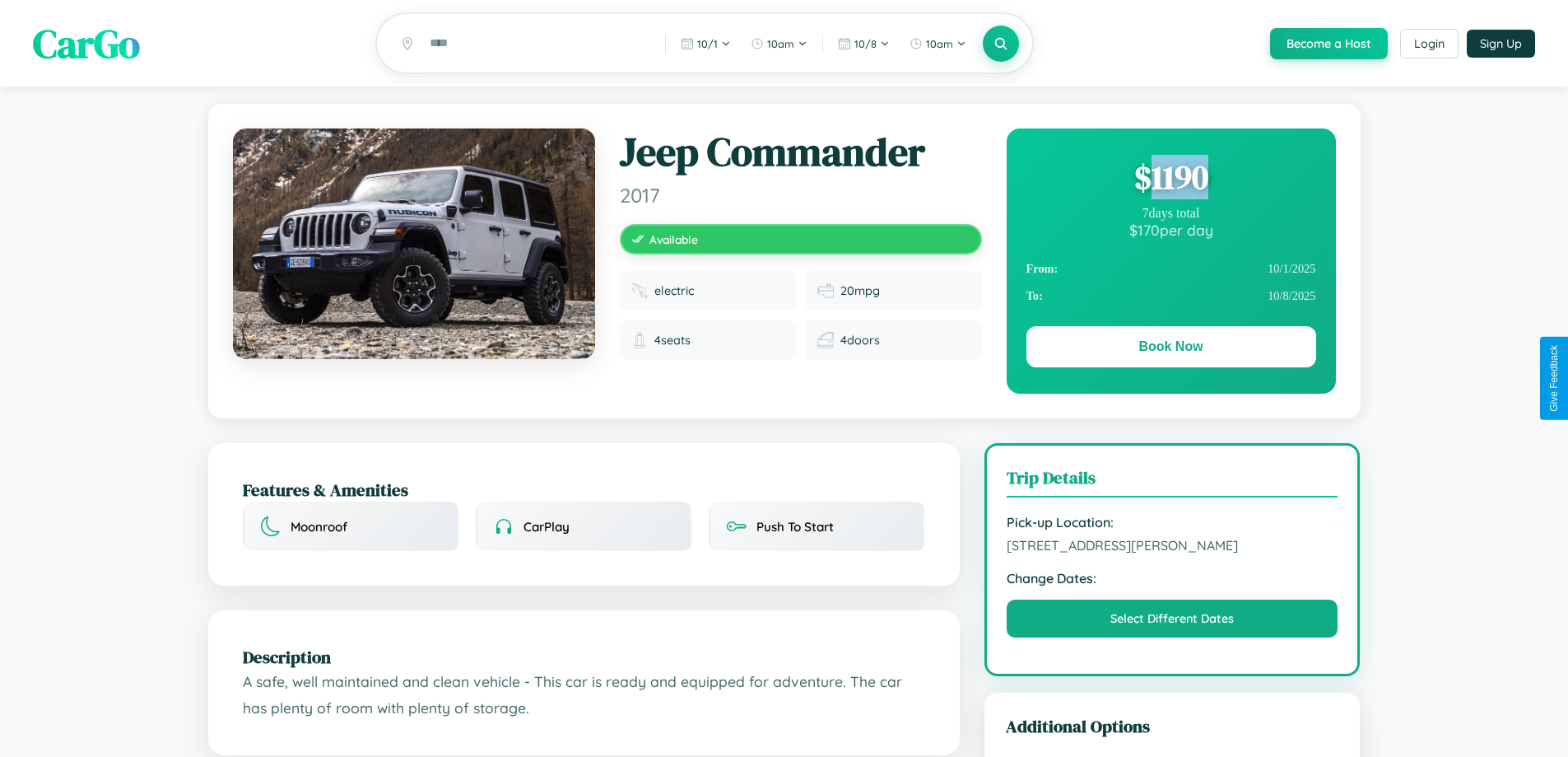
click at [1171, 180] on div "$ 1190" at bounding box center [1171, 177] width 289 height 45
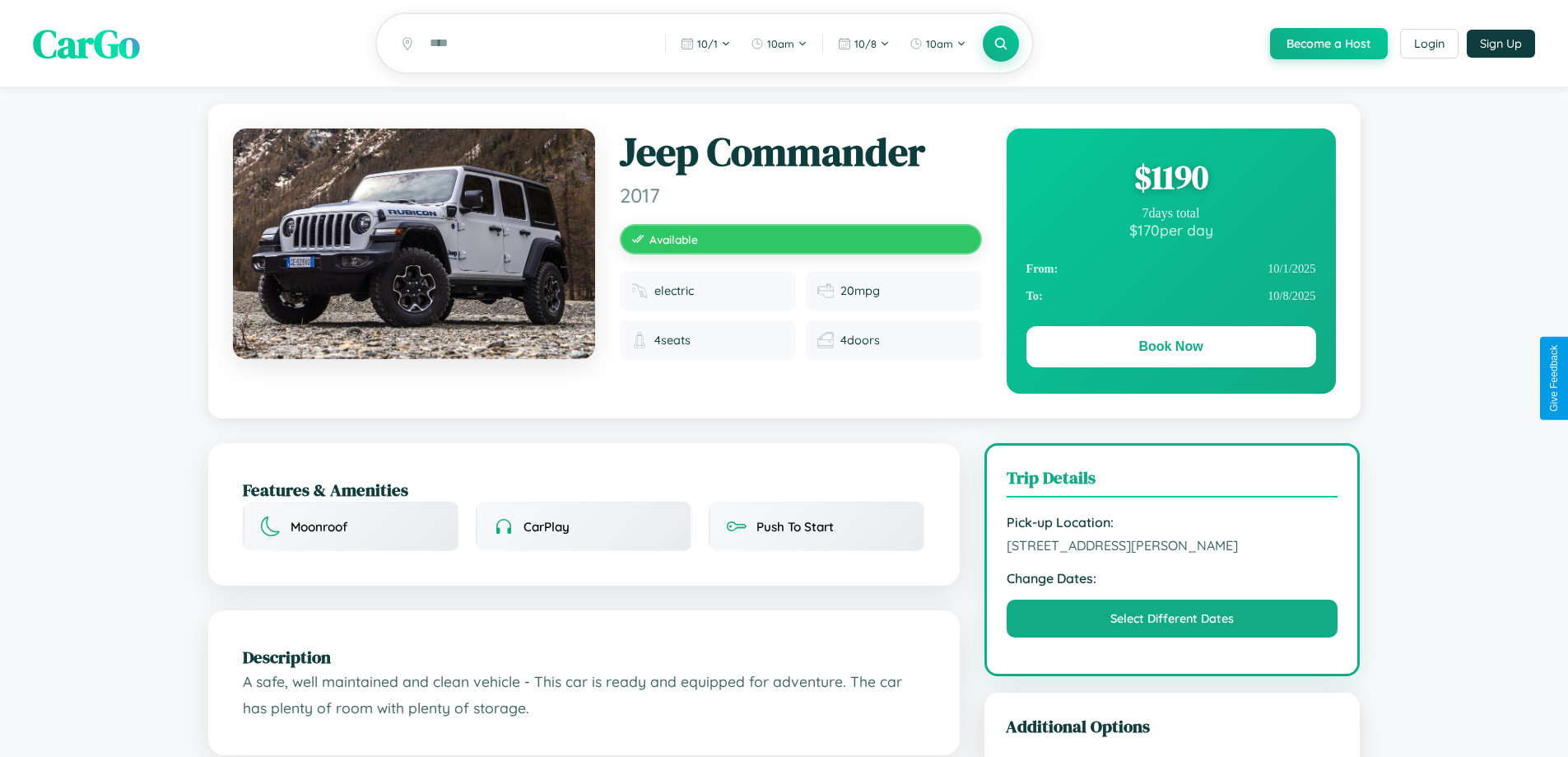
click at [1171, 180] on div "$ 1190" at bounding box center [1171, 177] width 289 height 45
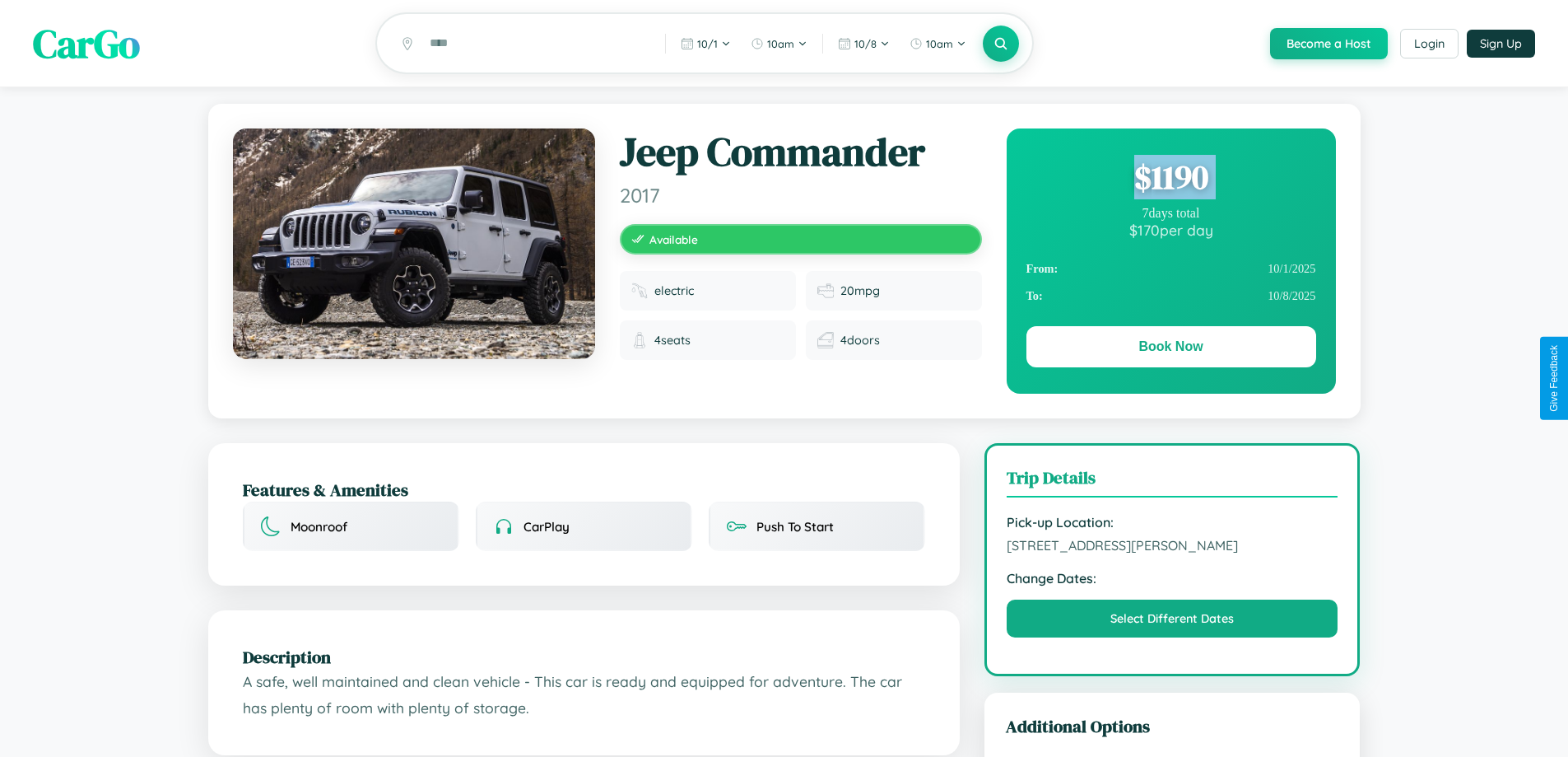
click at [1171, 180] on div "$ 1190" at bounding box center [1171, 177] width 289 height 45
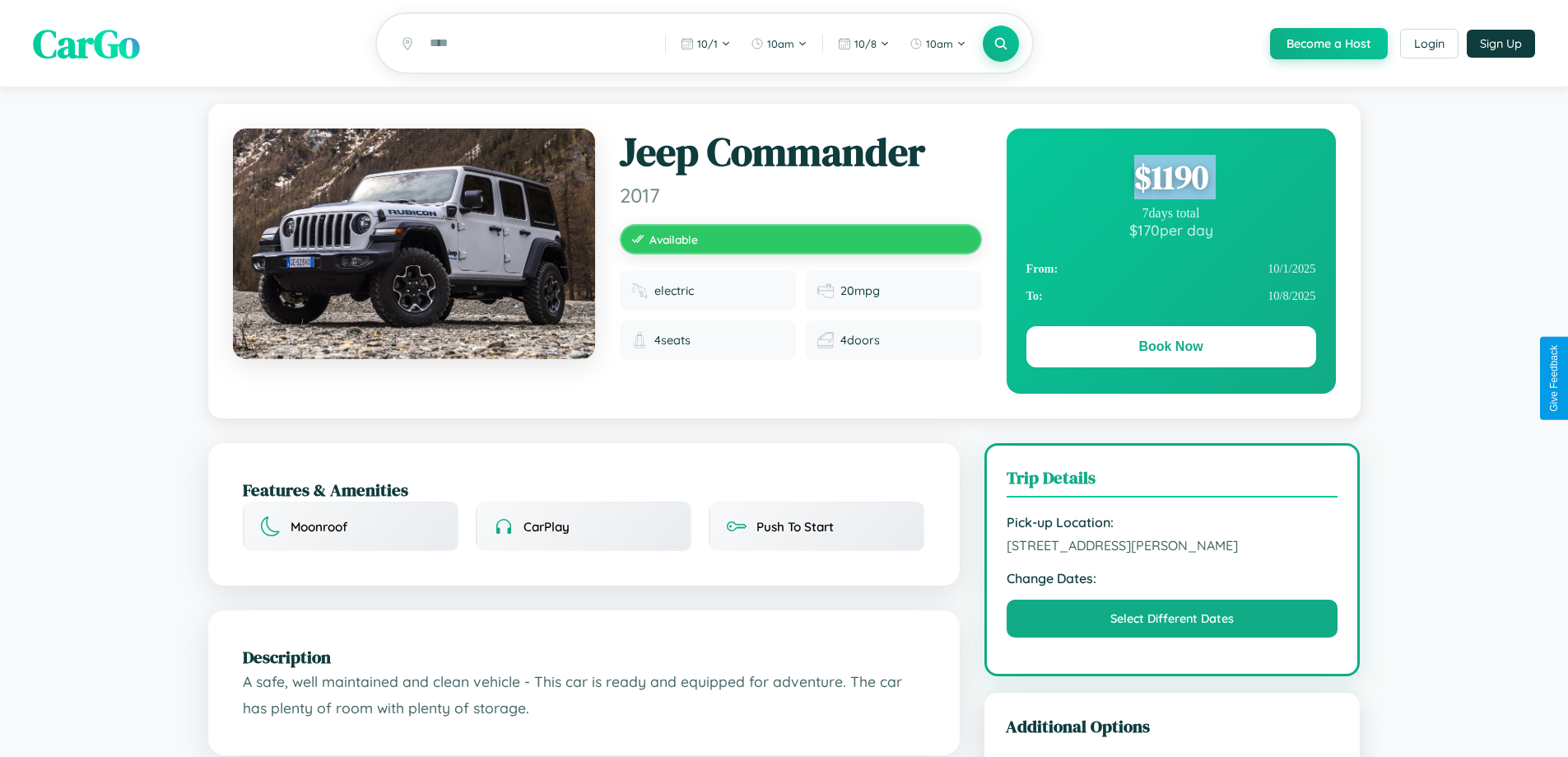
click at [1171, 180] on div "$ 1190" at bounding box center [1171, 177] width 289 height 45
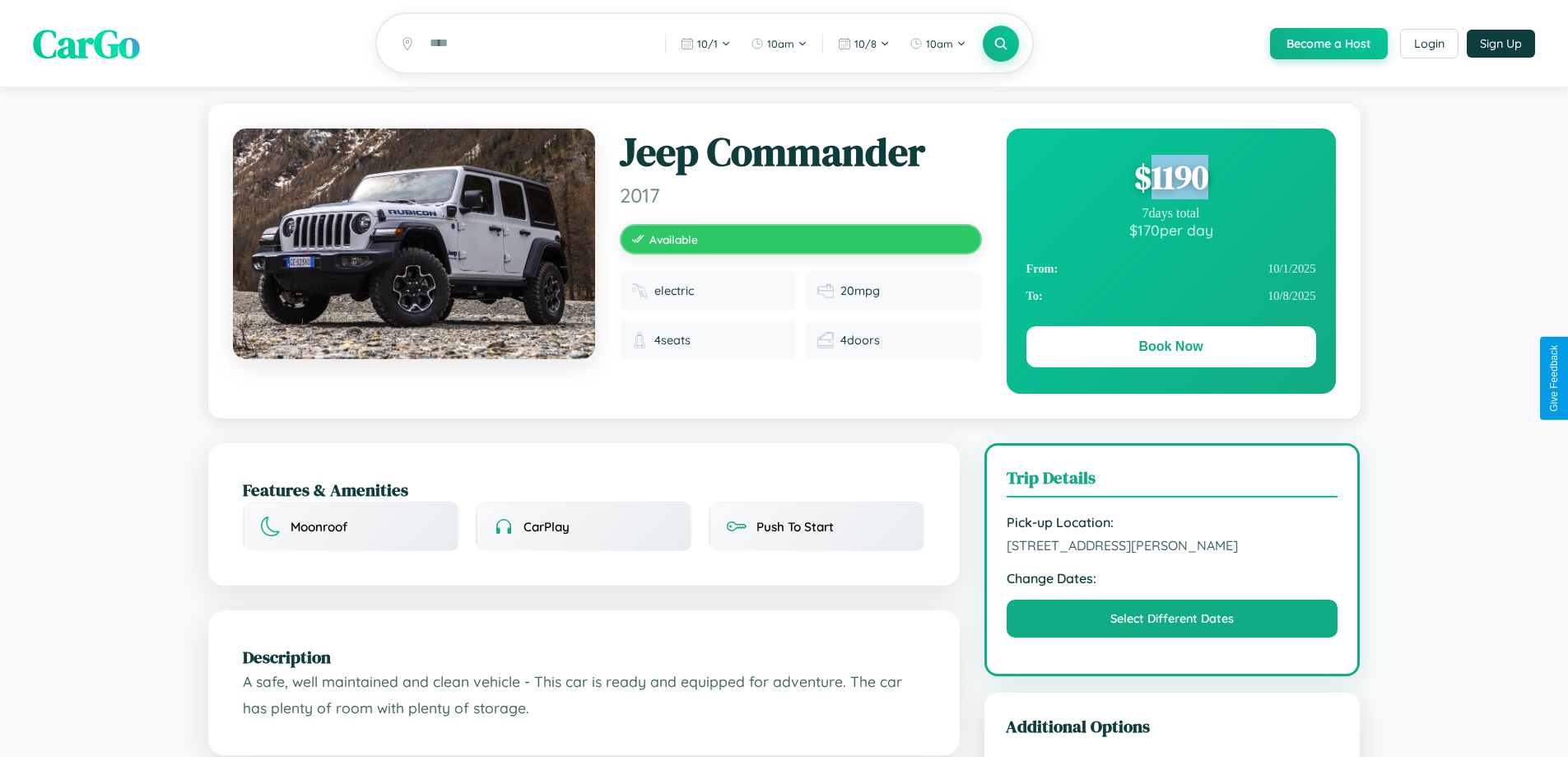
click at [1171, 180] on div "$ 1190" at bounding box center [1171, 177] width 289 height 45
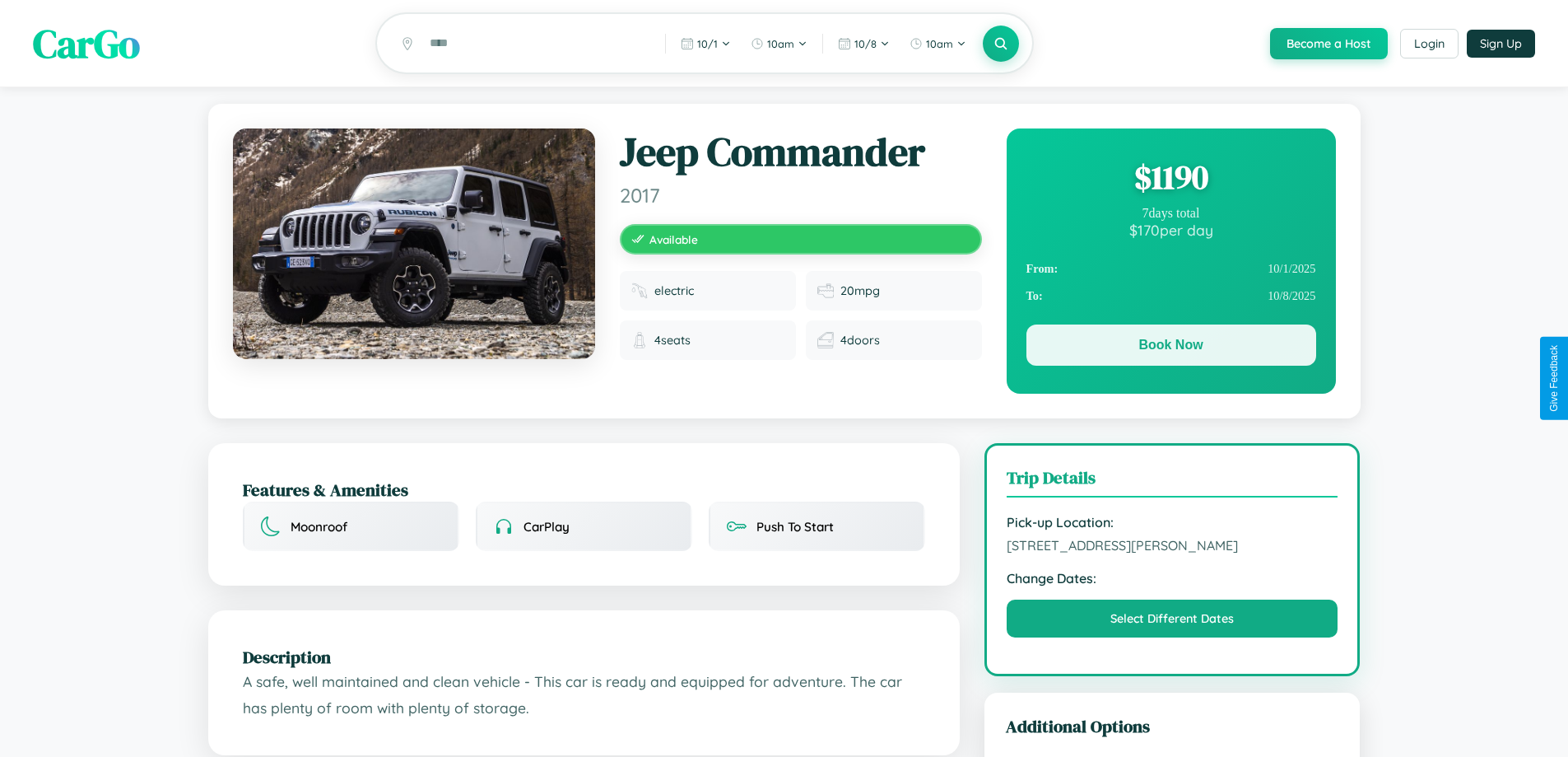
click at [1171, 349] on button "Book Now" at bounding box center [1171, 345] width 289 height 41
